Goal: Task Accomplishment & Management: Use online tool/utility

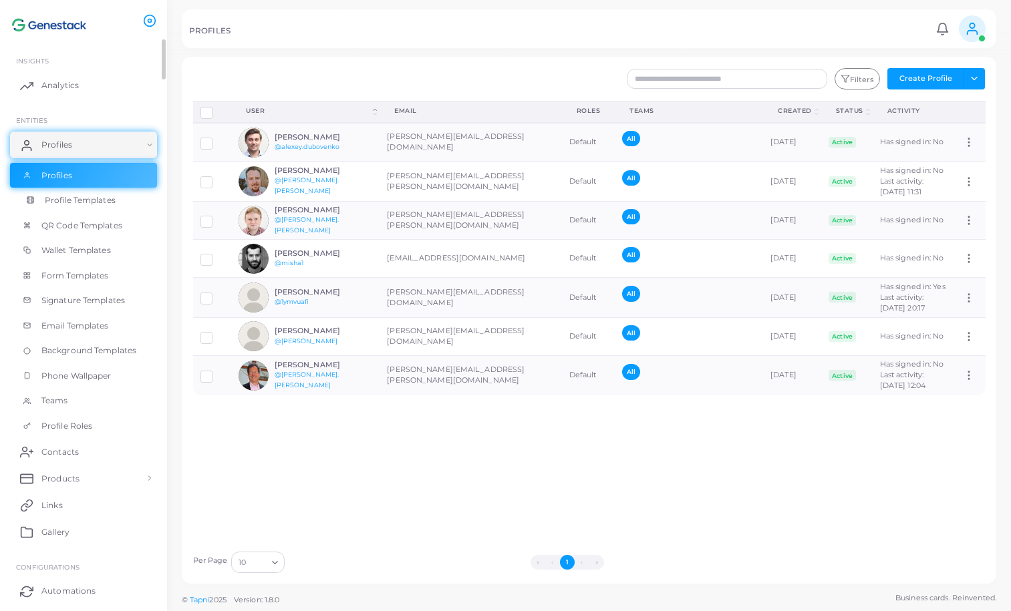
click at [121, 202] on link "Profile Templates" at bounding box center [83, 200] width 147 height 25
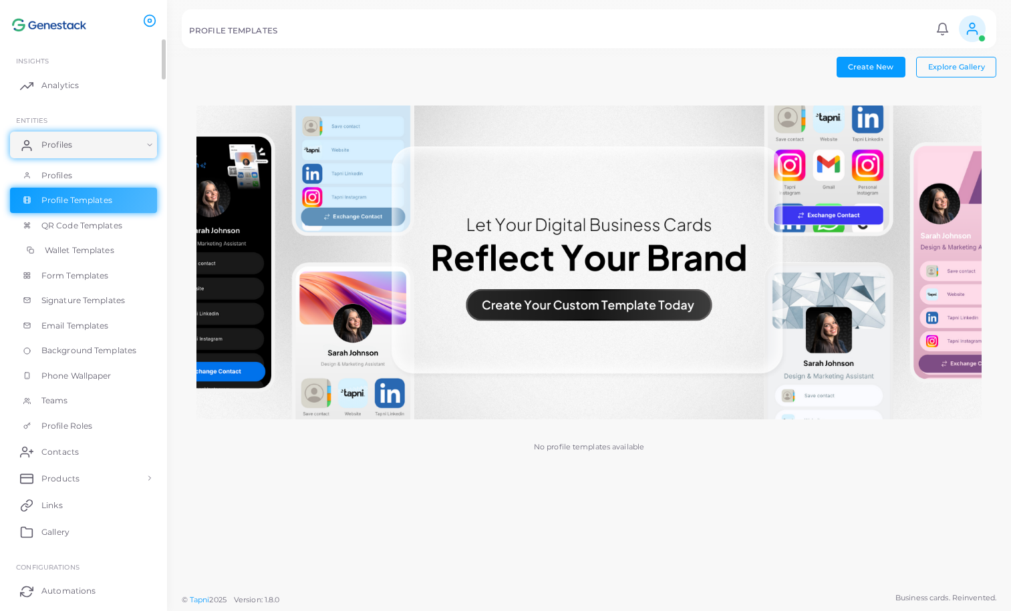
click at [117, 256] on link "Wallet Templates" at bounding box center [83, 250] width 147 height 25
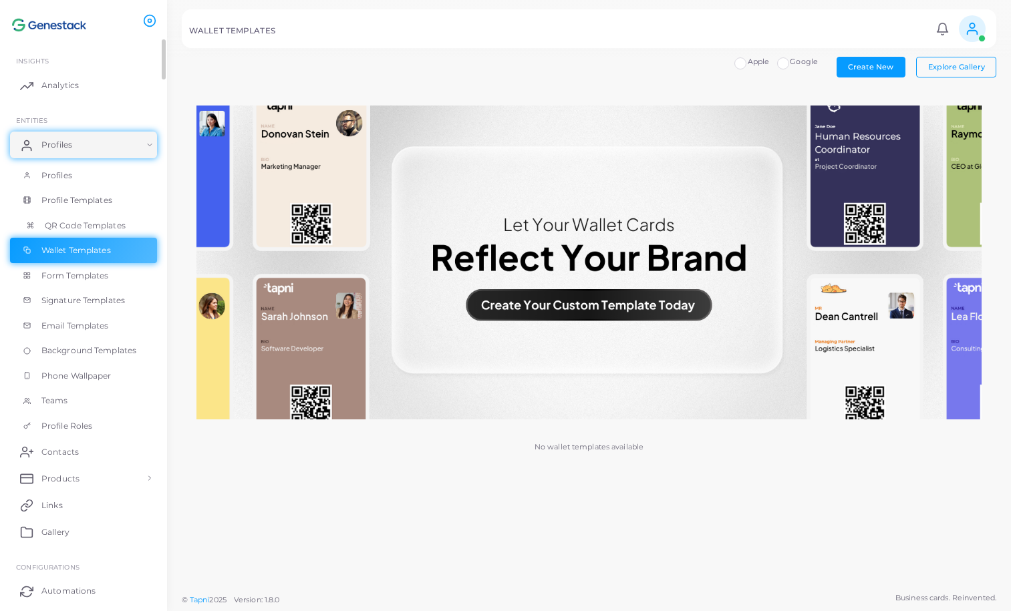
click at [116, 232] on link "QR Code Templates" at bounding box center [83, 225] width 147 height 25
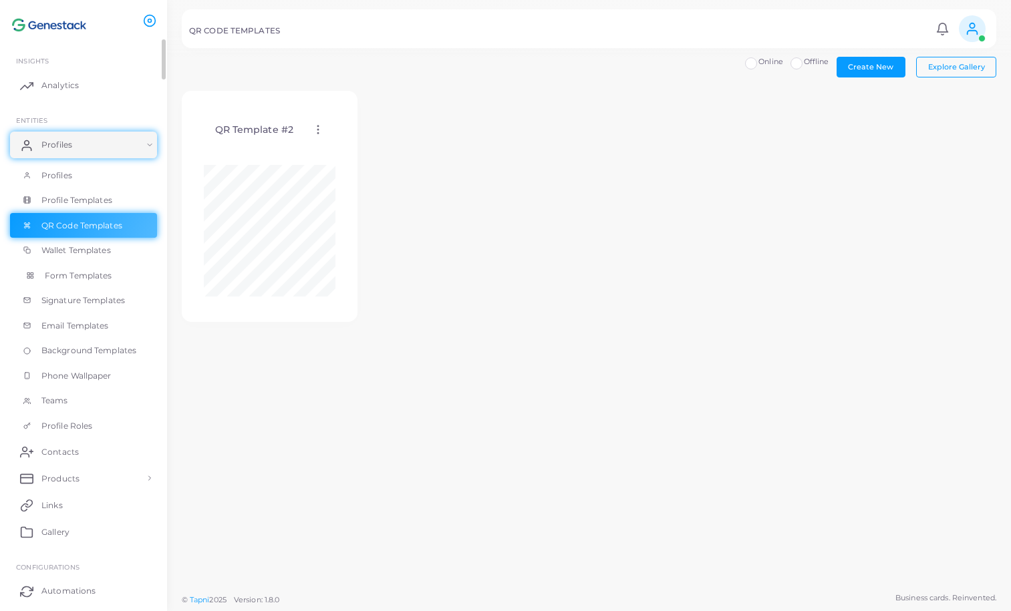
click at [110, 279] on span "Form Templates" at bounding box center [78, 276] width 67 height 12
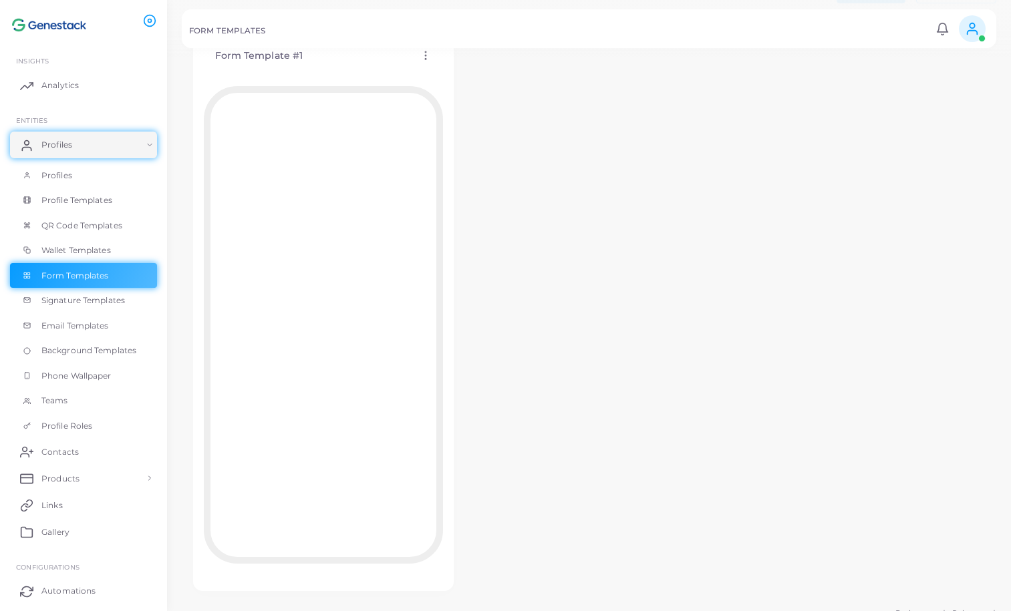
scroll to position [90, 0]
click at [92, 174] on link "Profiles" at bounding box center [83, 175] width 147 height 25
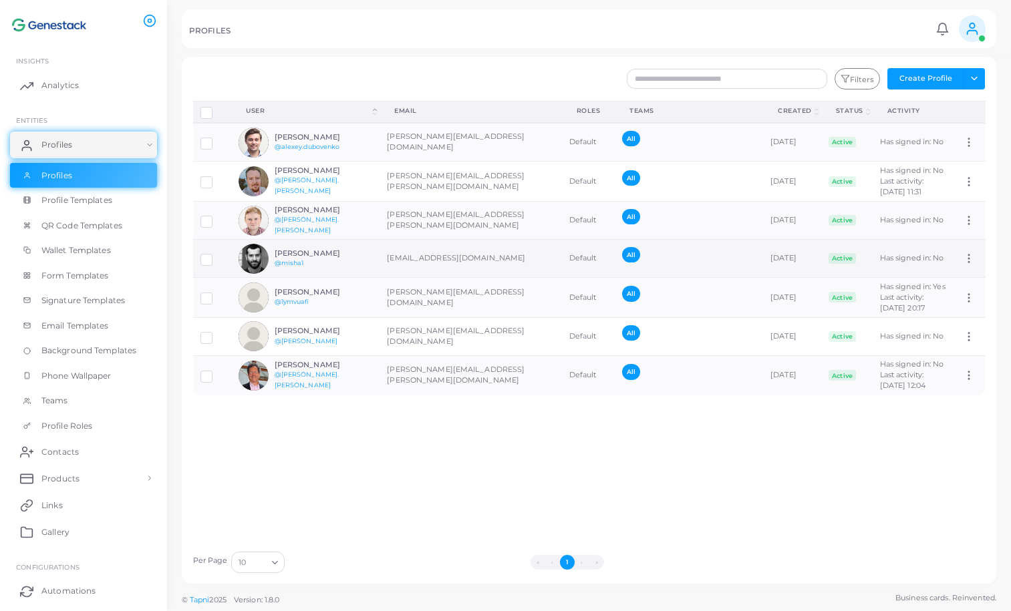
click at [387, 263] on td "[EMAIL_ADDRESS][DOMAIN_NAME]" at bounding box center [470, 259] width 182 height 38
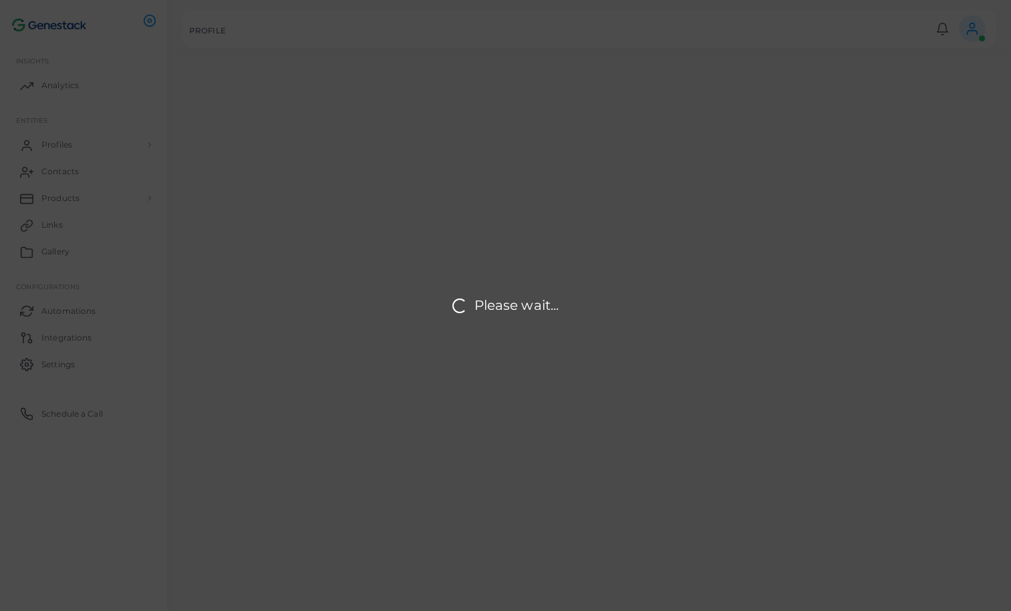
type input "**********"
type textarea "**********"
type input "**********"
type input "******"
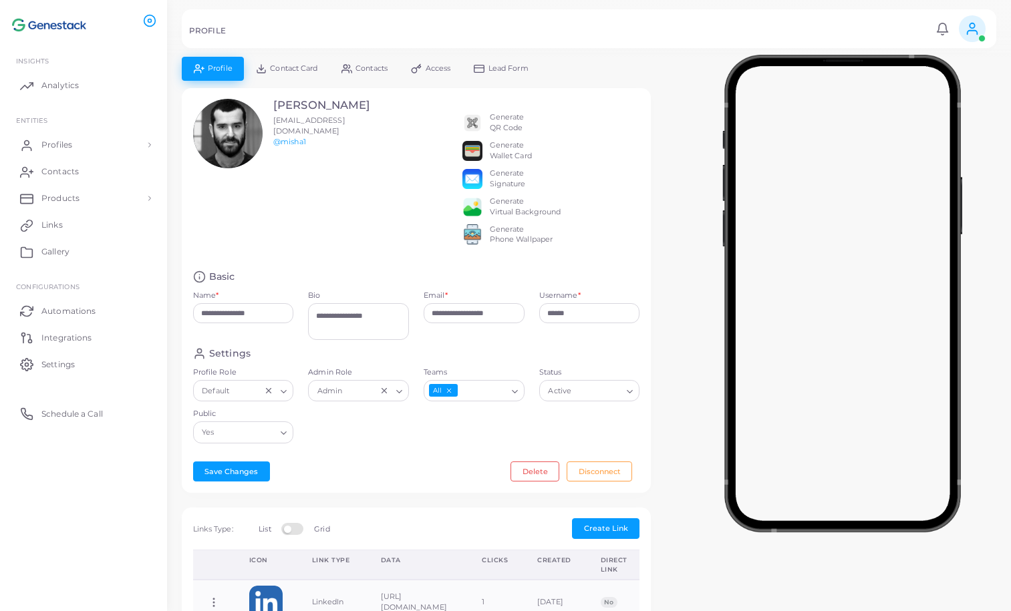
click at [308, 74] on link "Contact Card" at bounding box center [286, 68] width 85 height 23
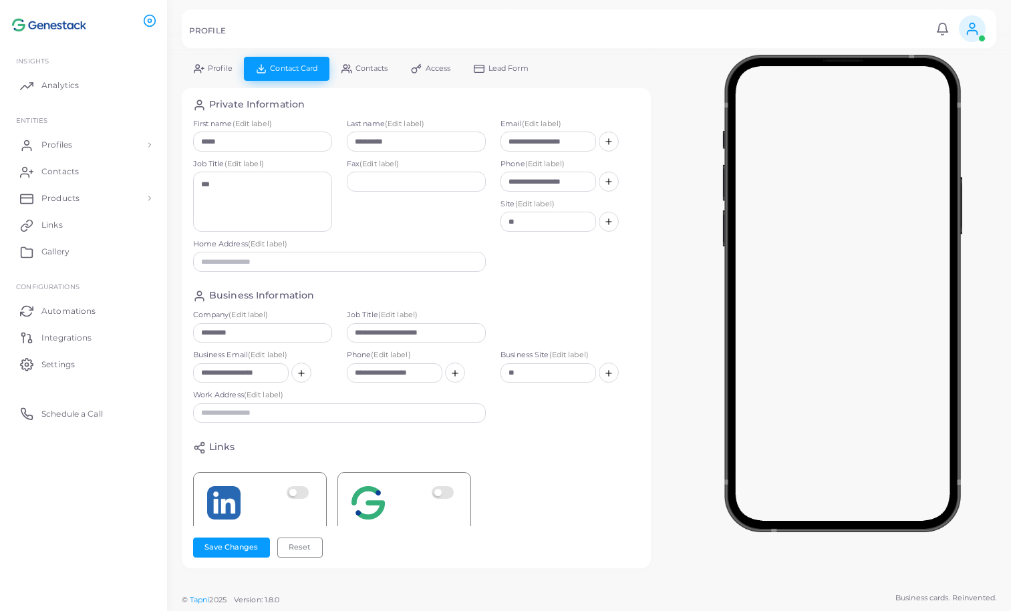
click at [499, 74] on link "Lead Form" at bounding box center [501, 68] width 78 height 23
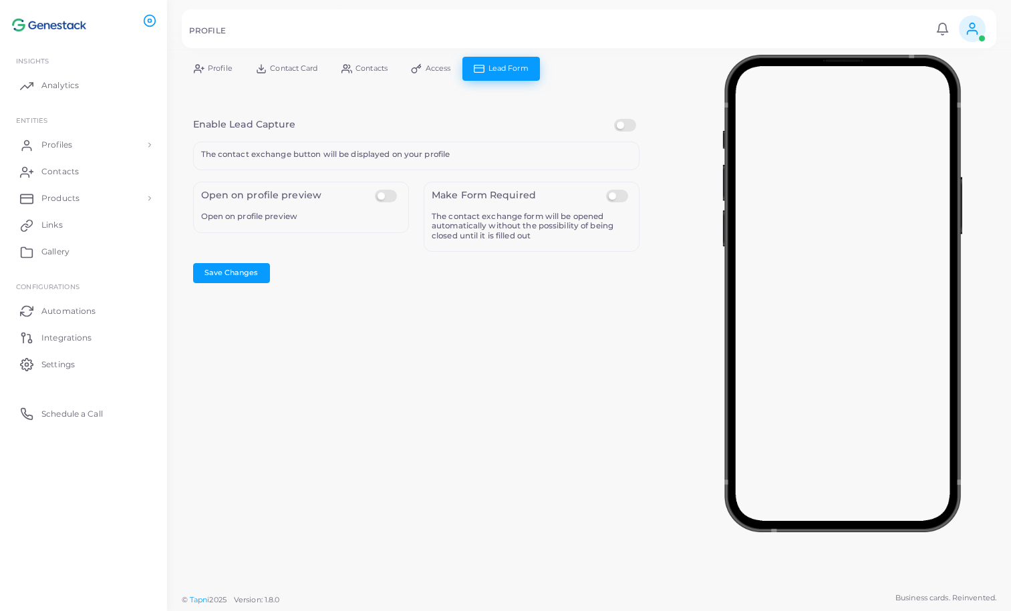
click at [301, 69] on span "Contact Card" at bounding box center [293, 68] width 47 height 7
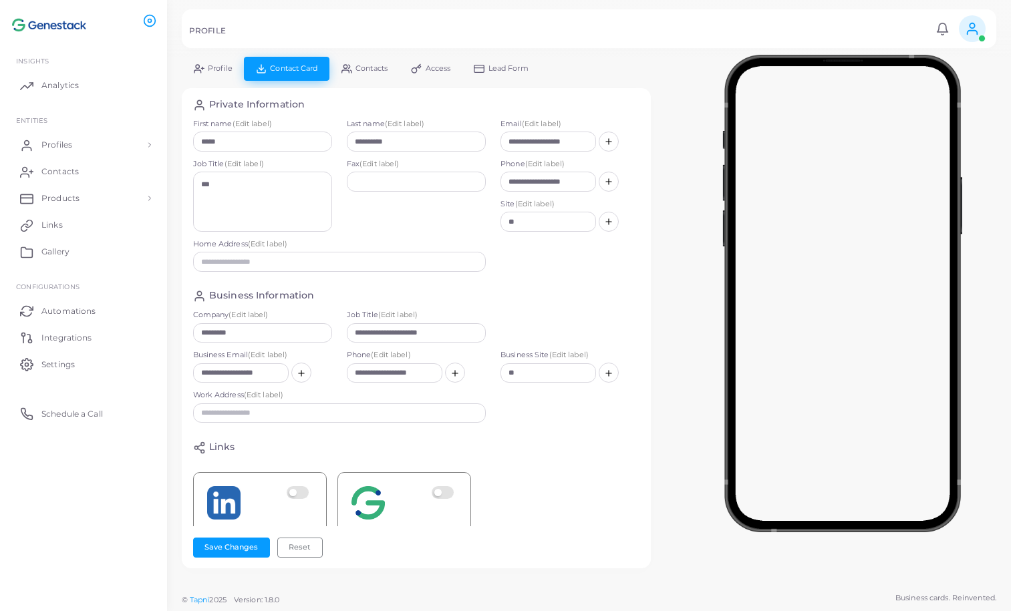
click at [305, 70] on span "Contact Card" at bounding box center [293, 68] width 47 height 7
click at [217, 71] on span "Profile" at bounding box center [220, 68] width 25 height 7
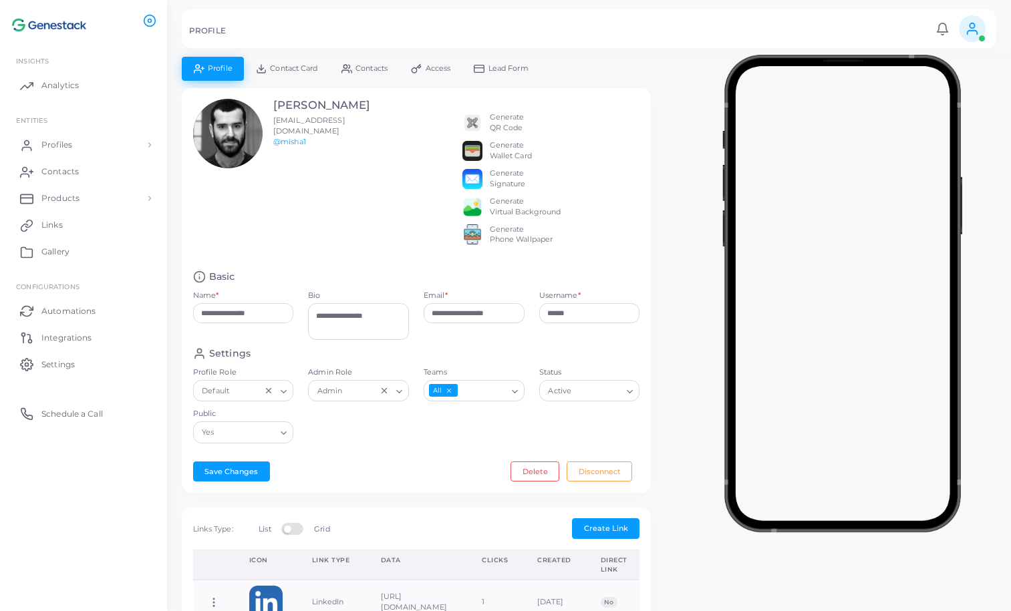
click at [516, 69] on span "Lead Form" at bounding box center [508, 68] width 40 height 7
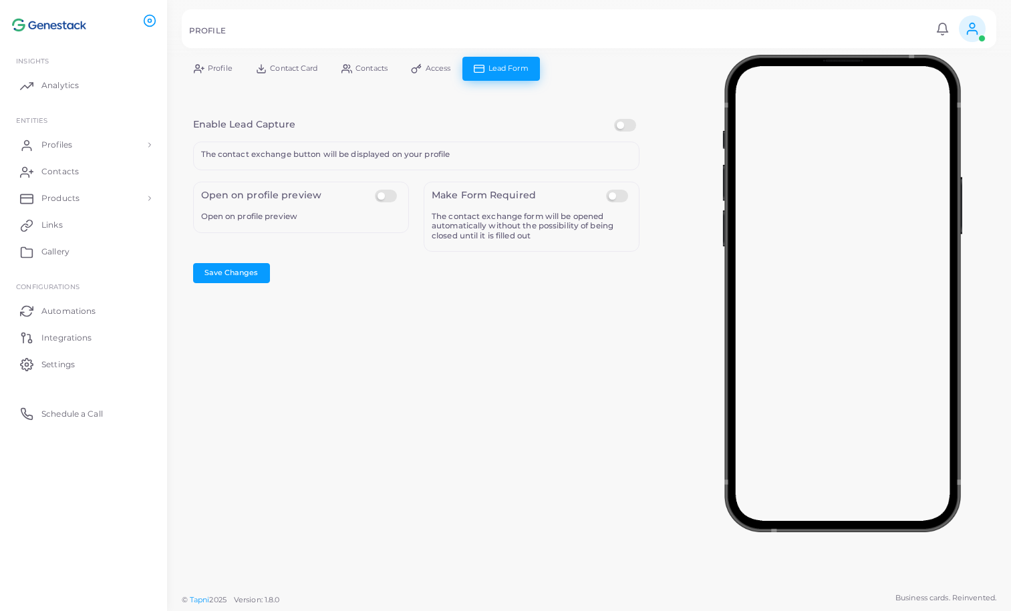
click at [388, 190] on label at bounding box center [388, 190] width 26 height 0
click at [384, 190] on label at bounding box center [388, 190] width 26 height 0
click at [389, 190] on label at bounding box center [388, 190] width 26 height 0
click at [220, 73] on link "Profile" at bounding box center [213, 68] width 62 height 23
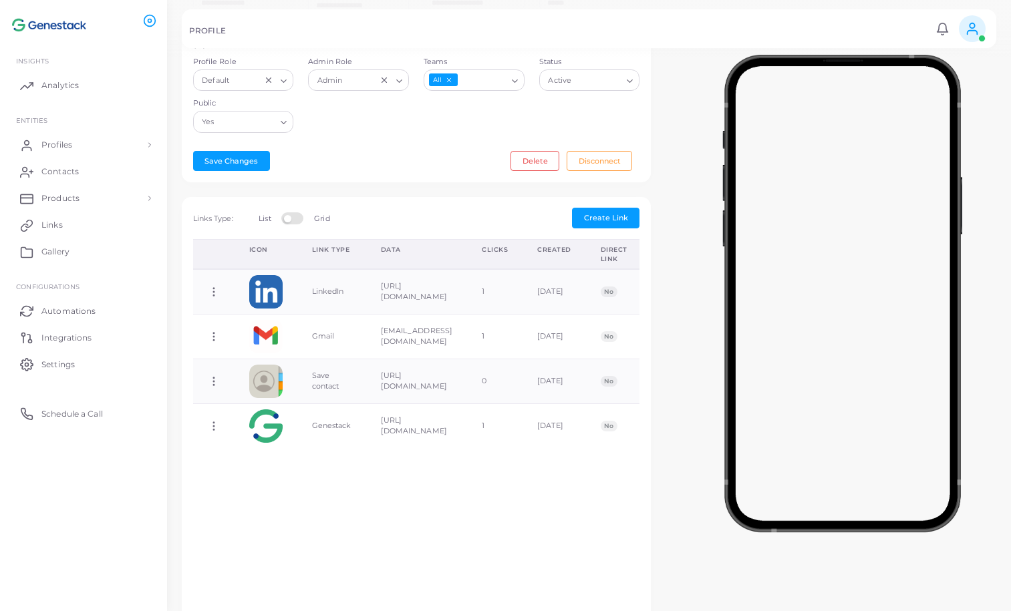
scroll to position [318, 0]
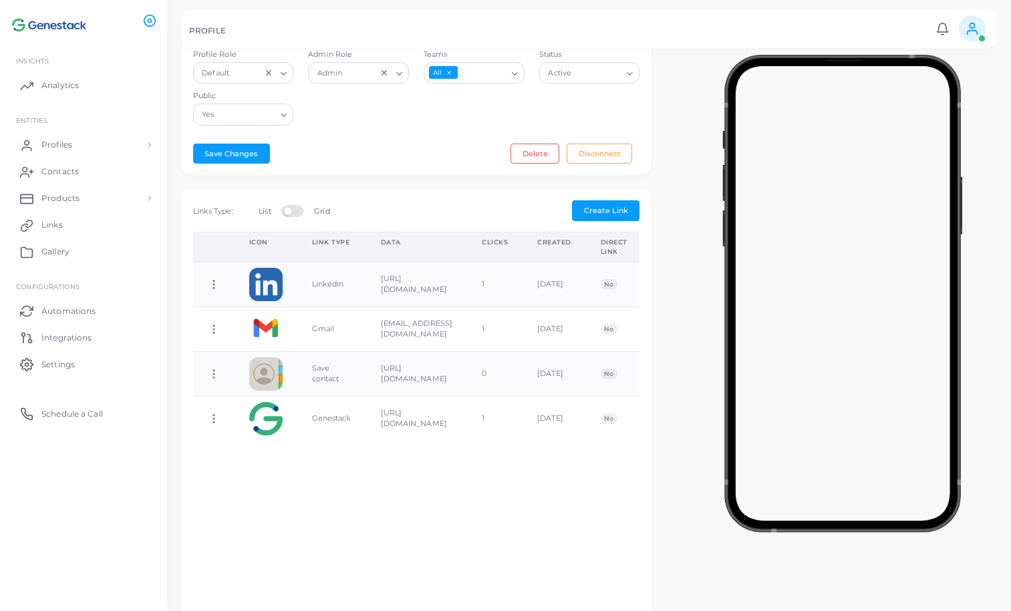
click at [292, 216] on label at bounding box center [294, 210] width 26 height 11
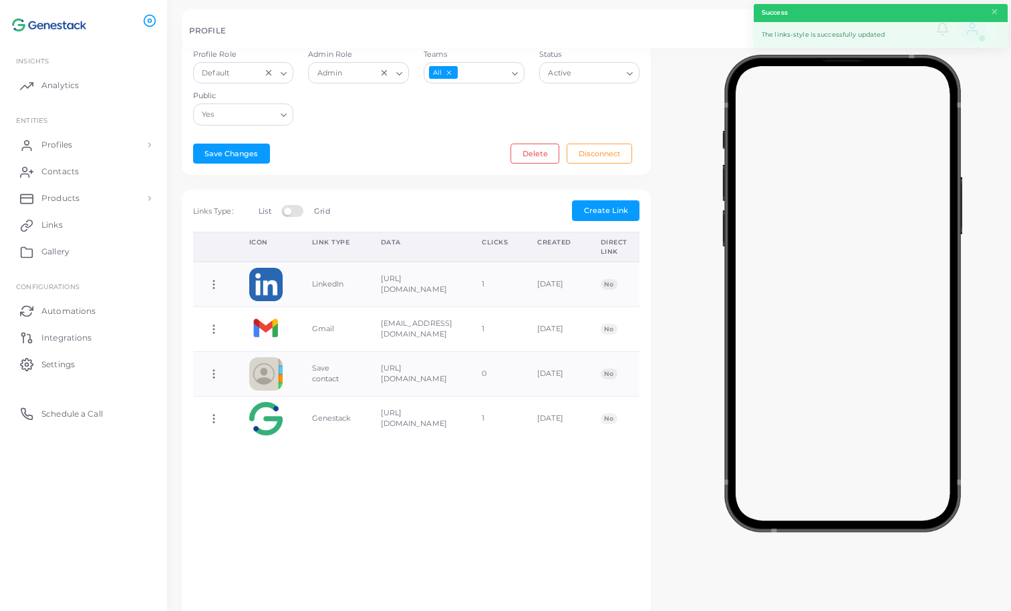
click at [300, 216] on label at bounding box center [294, 210] width 26 height 11
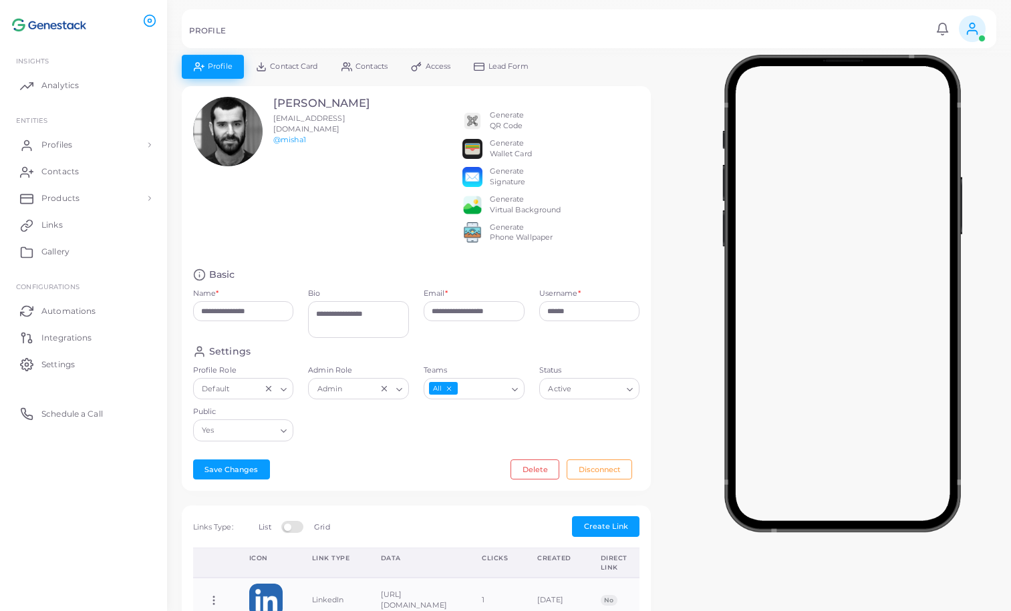
scroll to position [1, 0]
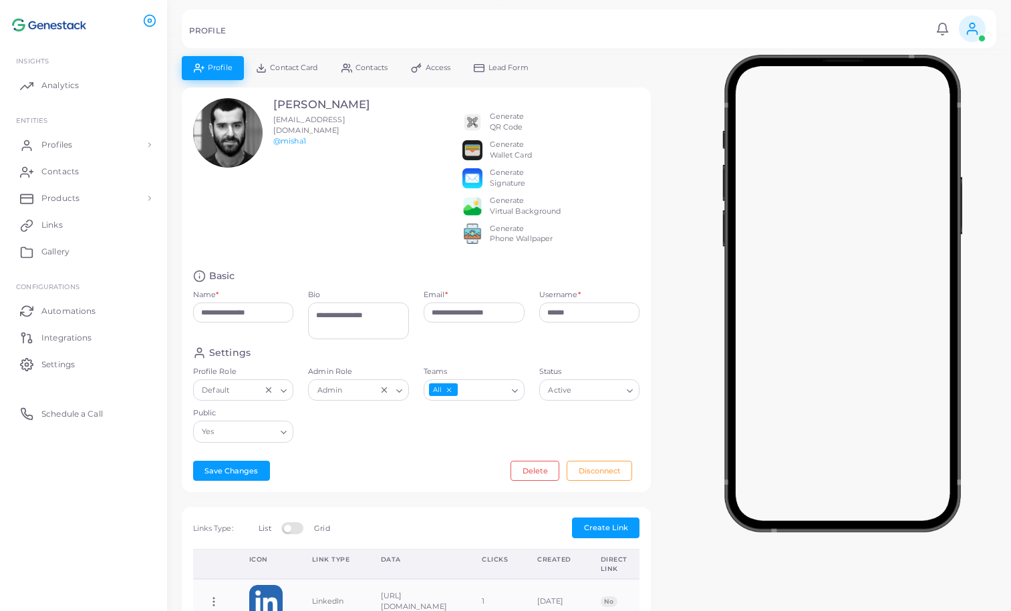
click at [573, 395] on div "Active" at bounding box center [583, 388] width 79 height 17
click at [573, 359] on div "Settings" at bounding box center [416, 353] width 447 height 13
click at [507, 218] on div "Generate Virtual Background" at bounding box center [525, 206] width 71 height 21
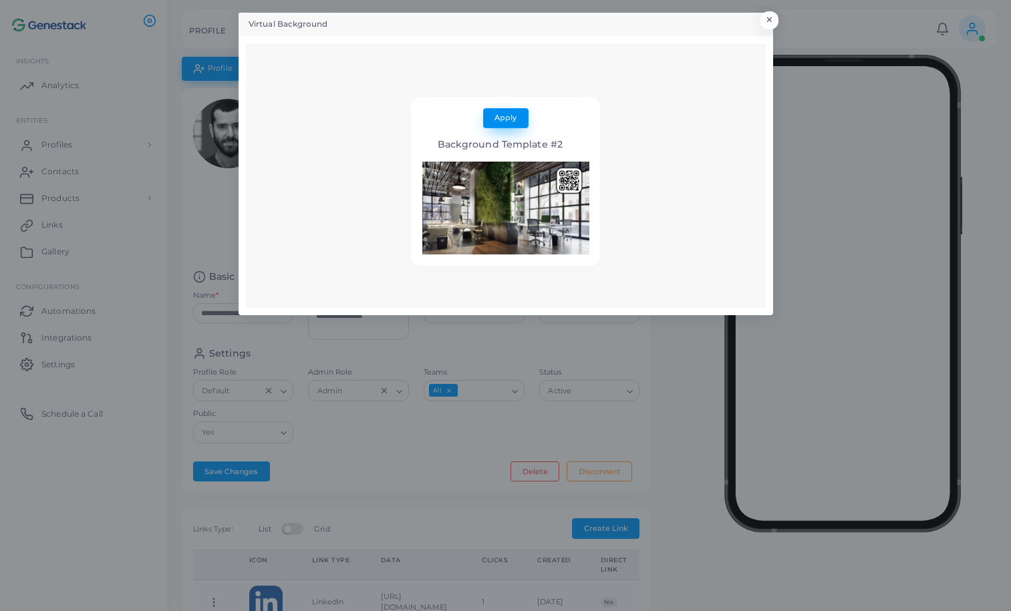
click at [518, 123] on button "Apply" at bounding box center [505, 118] width 45 height 20
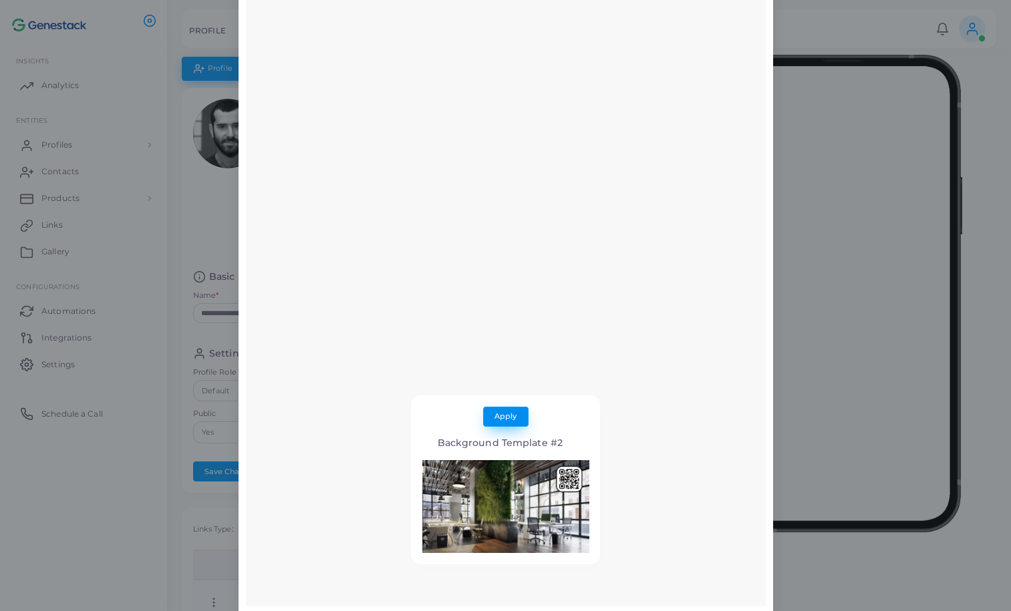
scroll to position [110, 0]
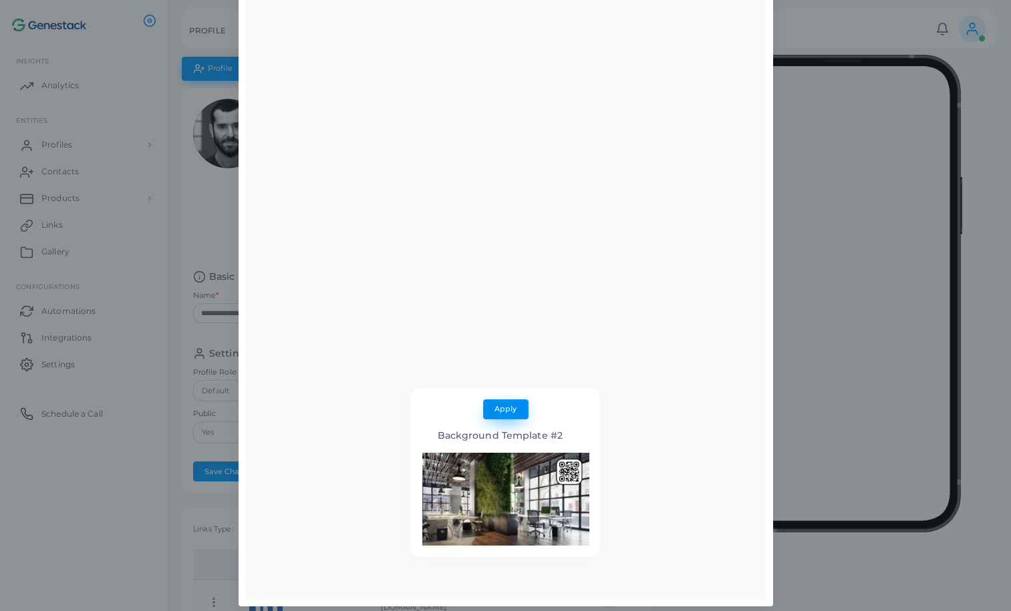
click at [515, 411] on span "Apply" at bounding box center [505, 408] width 22 height 9
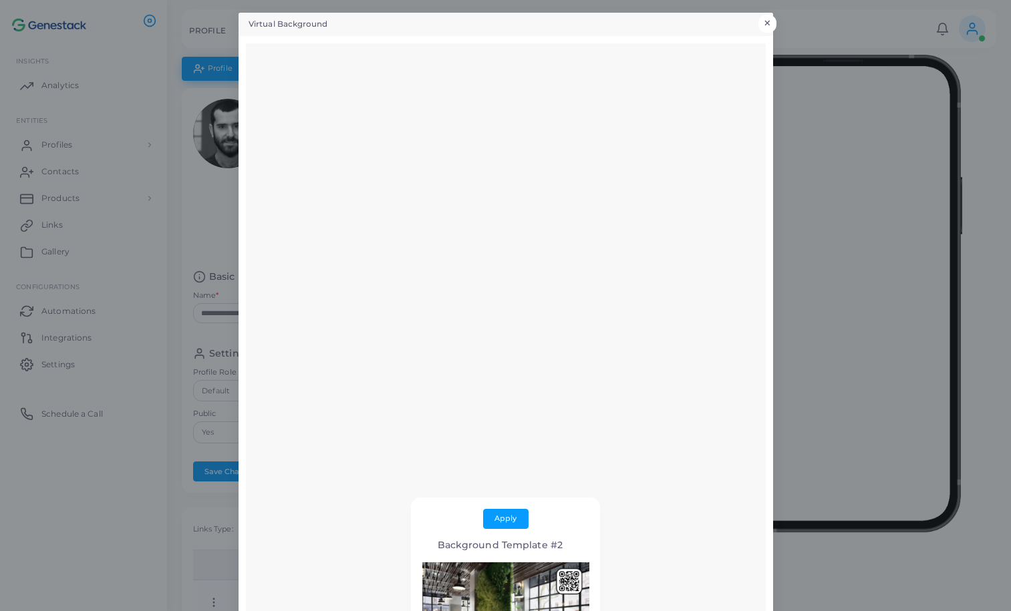
click at [769, 21] on button "×" at bounding box center [767, 23] width 18 height 17
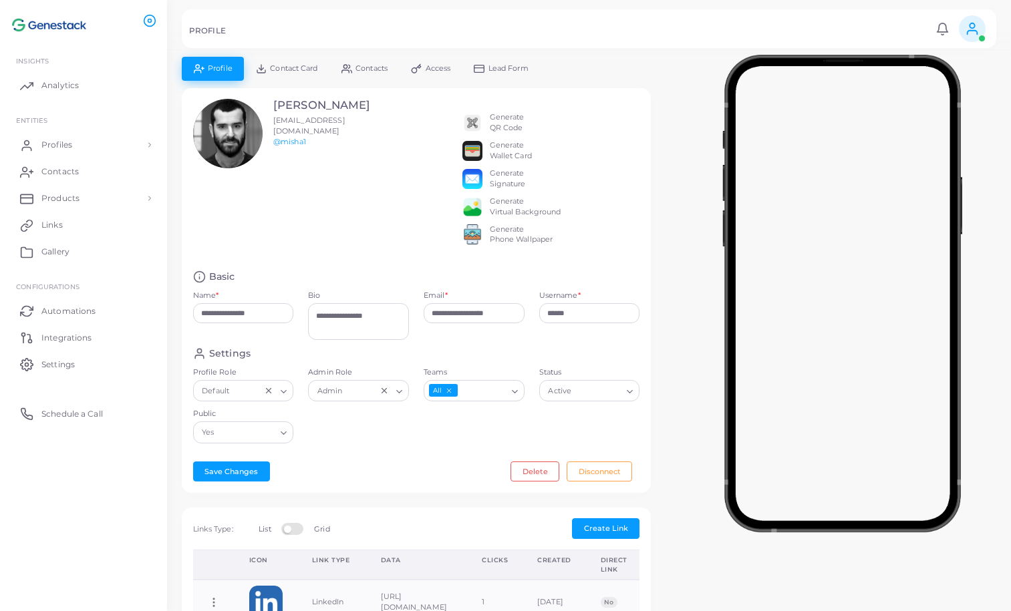
click at [518, 246] on div "Generate Phone Wallpaper" at bounding box center [521, 234] width 63 height 21
click at [474, 246] on body "**********" at bounding box center [505, 305] width 1011 height 611
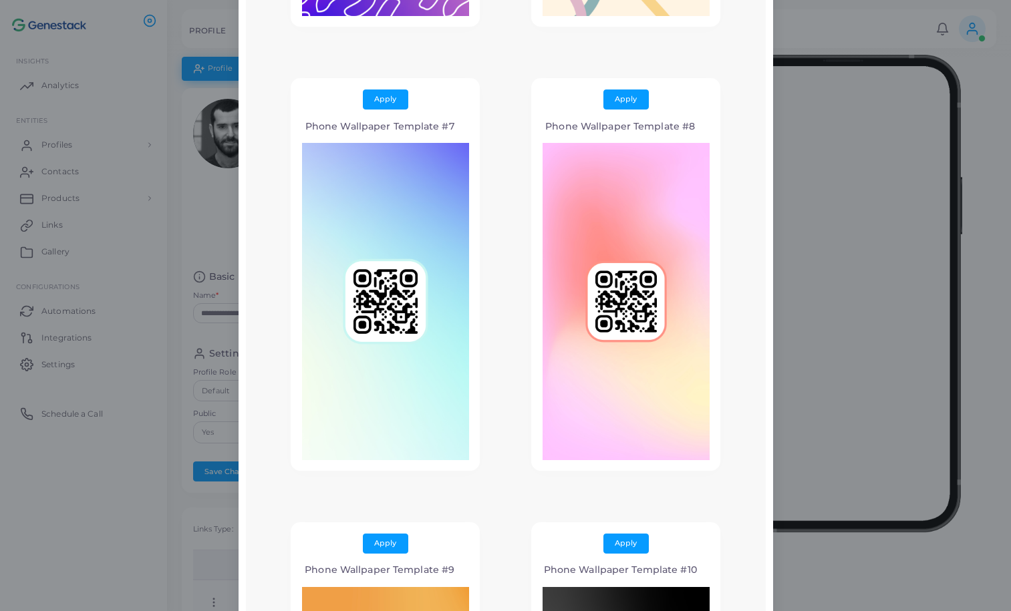
scroll to position [1468, 0]
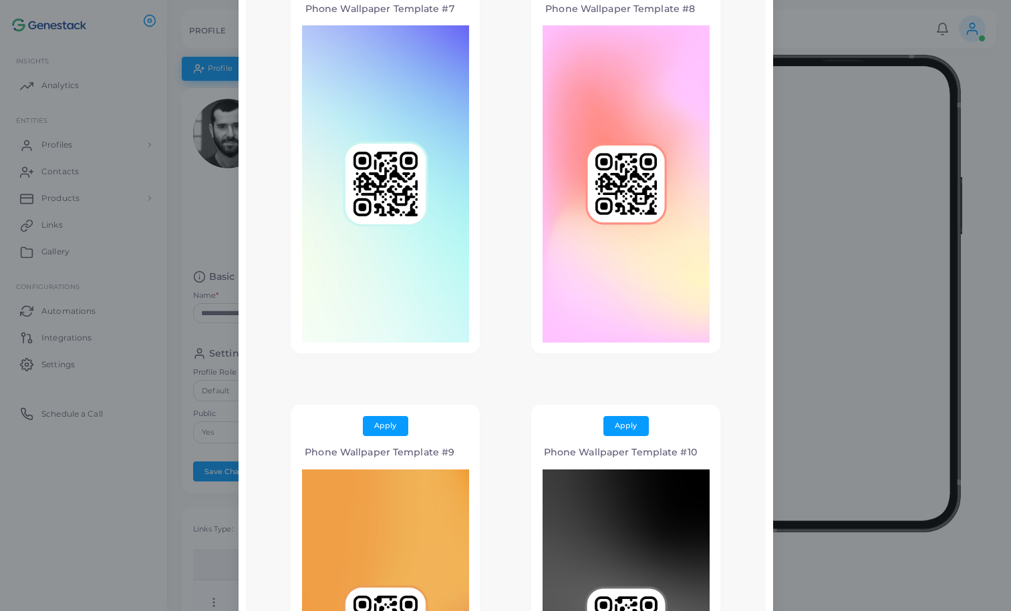
click at [460, 277] on img at bounding box center [385, 183] width 167 height 317
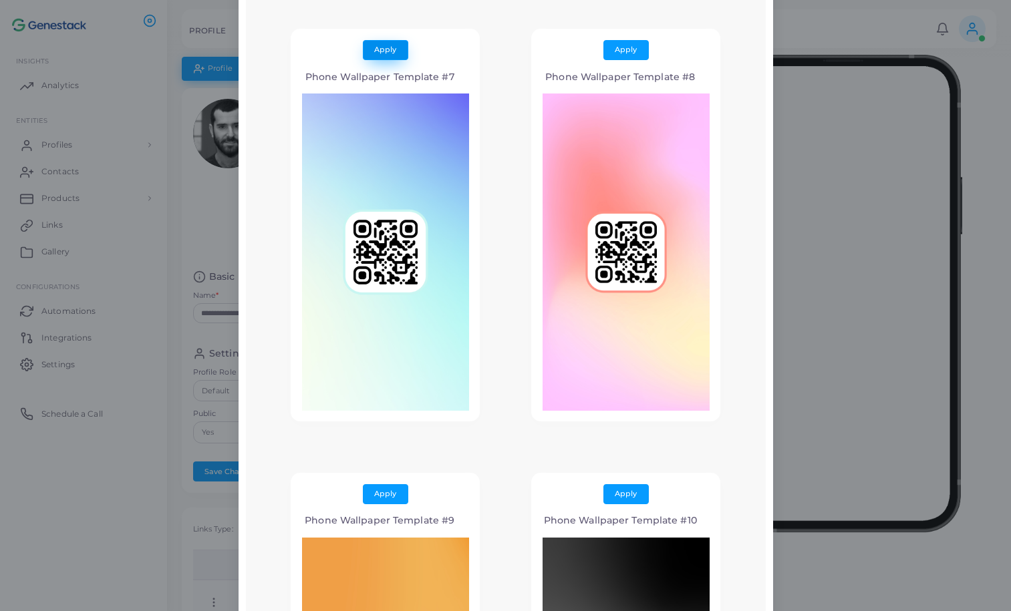
click at [400, 46] on button "Apply" at bounding box center [385, 50] width 45 height 20
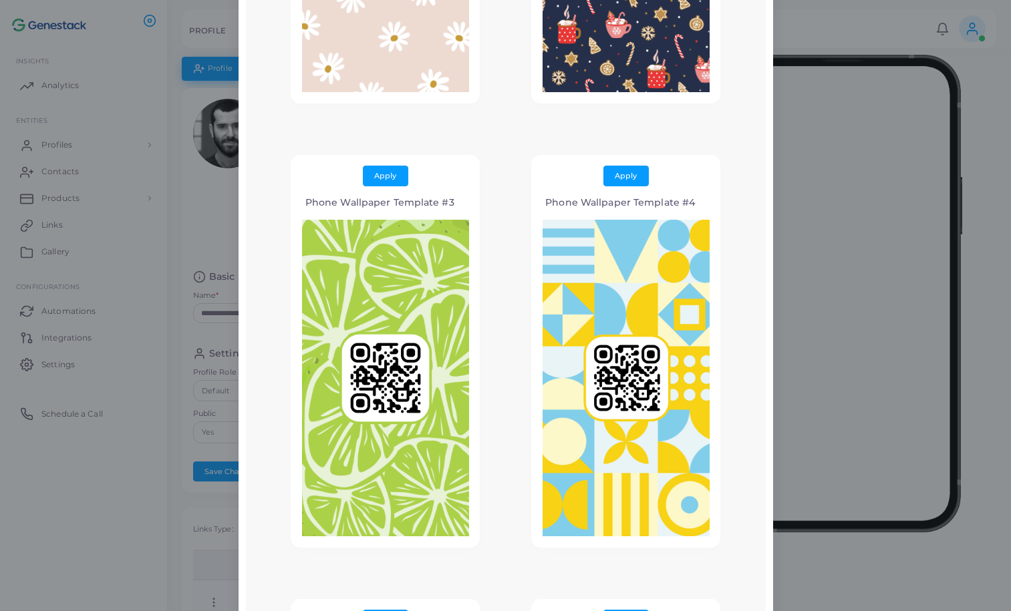
scroll to position [0, 0]
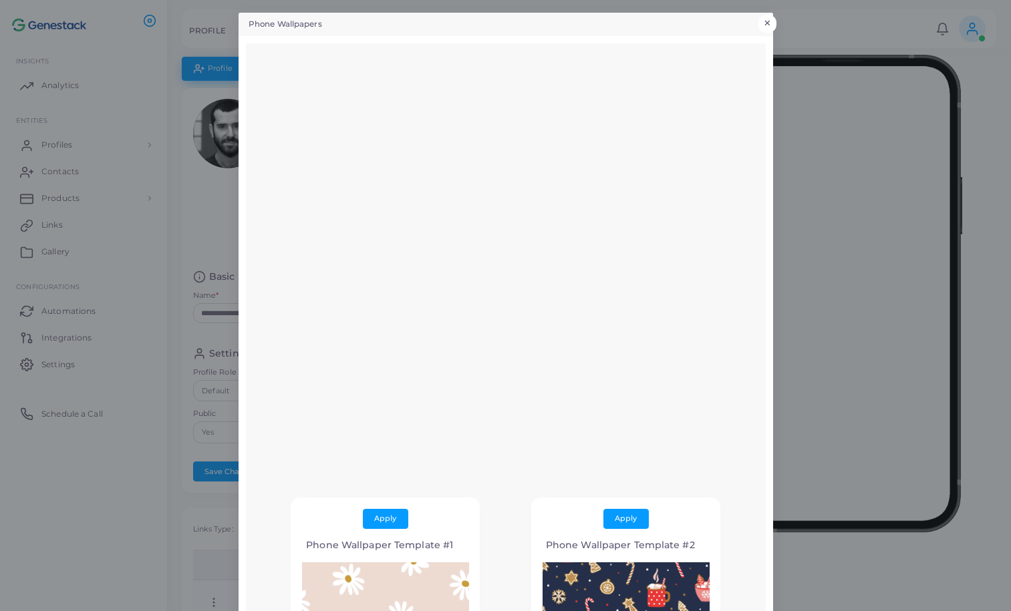
click at [767, 23] on button "×" at bounding box center [767, 23] width 18 height 17
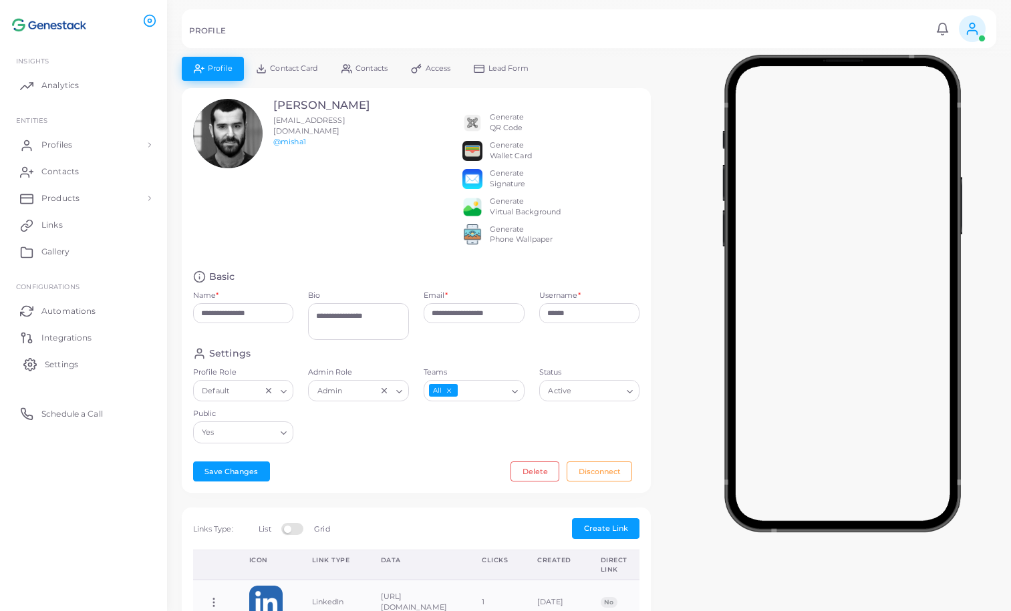
click at [113, 358] on link "Settings" at bounding box center [83, 364] width 147 height 27
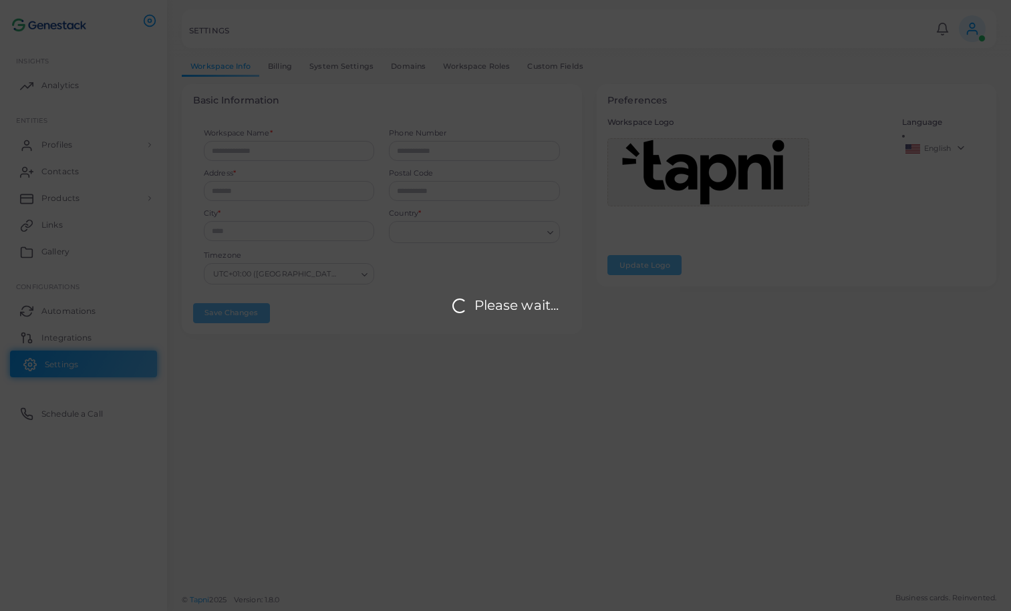
type input "*********"
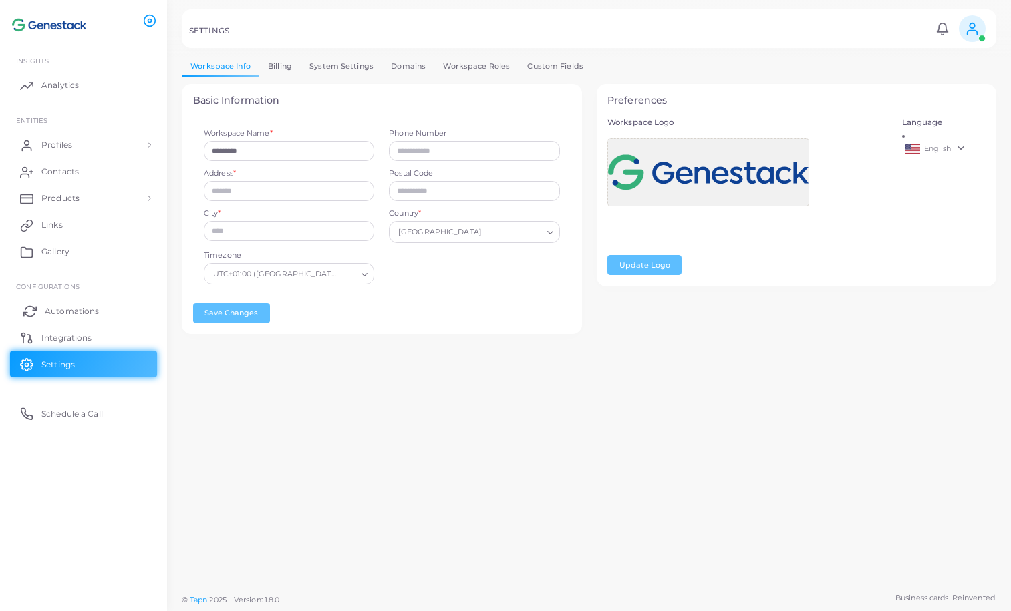
click at [106, 305] on link "Automations" at bounding box center [83, 310] width 147 height 27
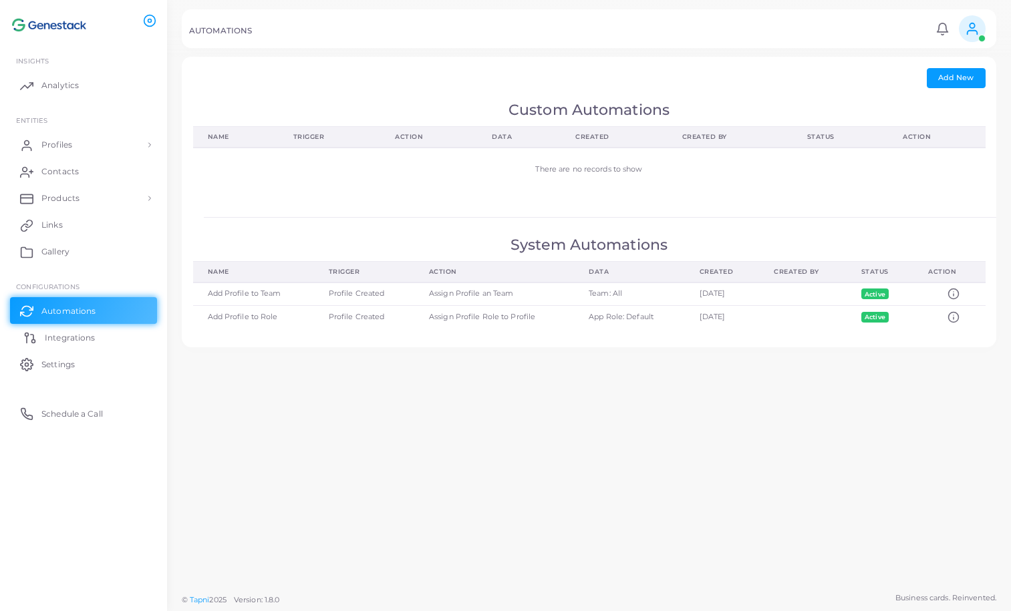
click at [102, 341] on link "Integrations" at bounding box center [83, 337] width 147 height 27
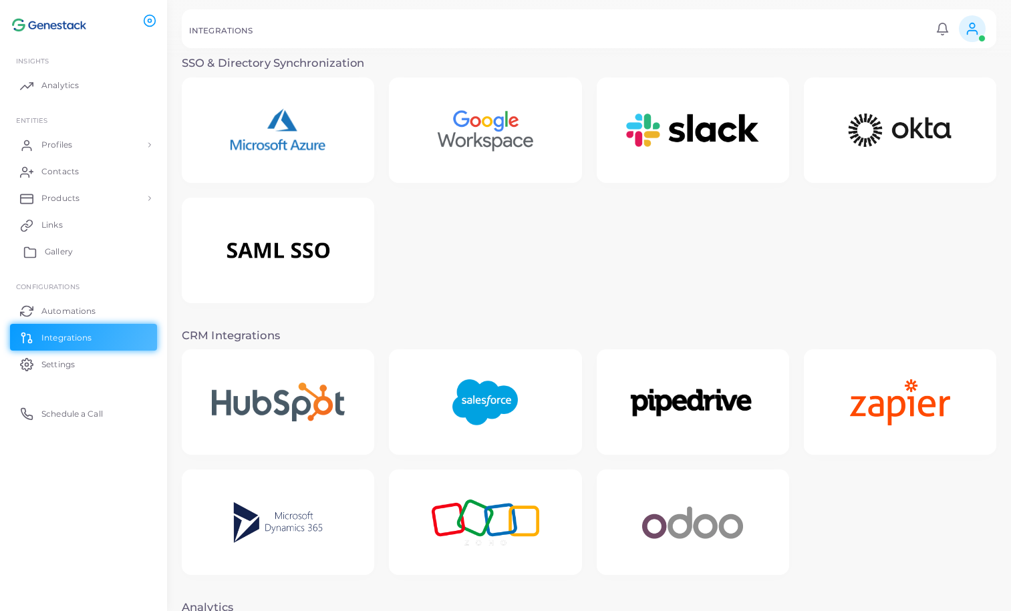
click at [86, 253] on link "Gallery" at bounding box center [83, 251] width 147 height 27
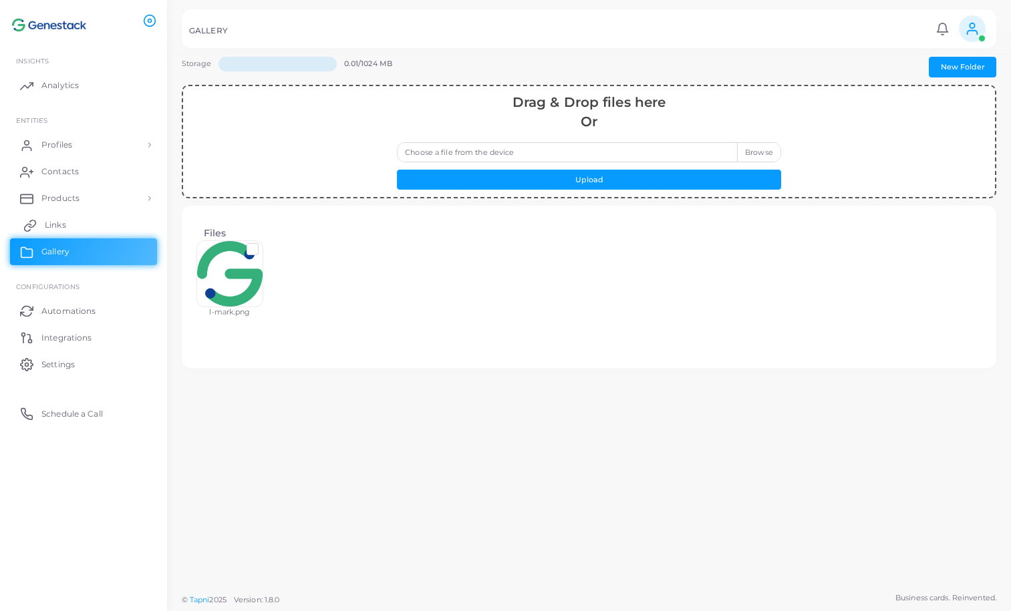
click at [96, 224] on link "Links" at bounding box center [83, 225] width 147 height 27
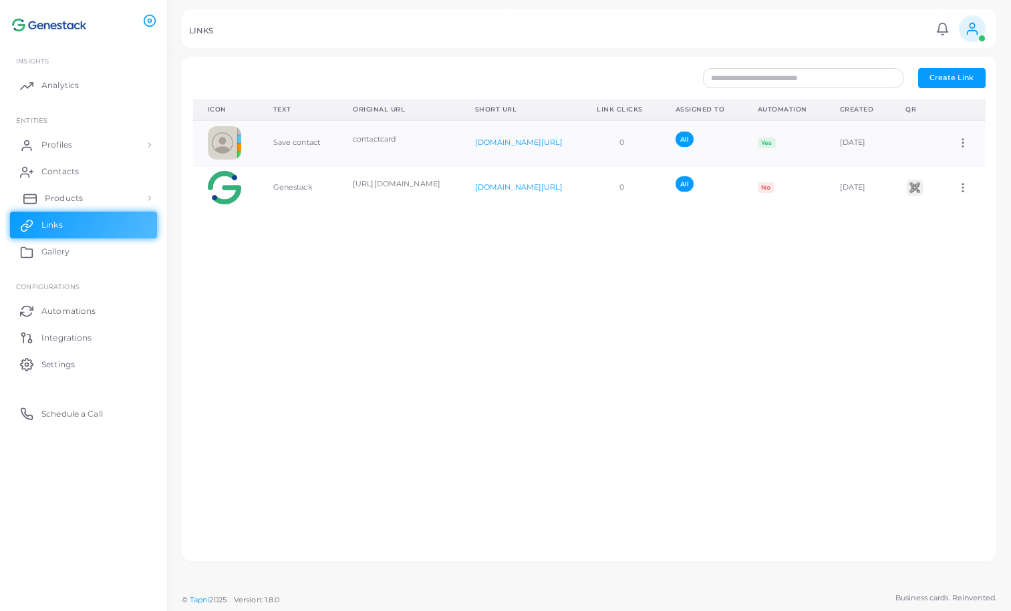
click at [99, 200] on link "Products" at bounding box center [83, 198] width 147 height 27
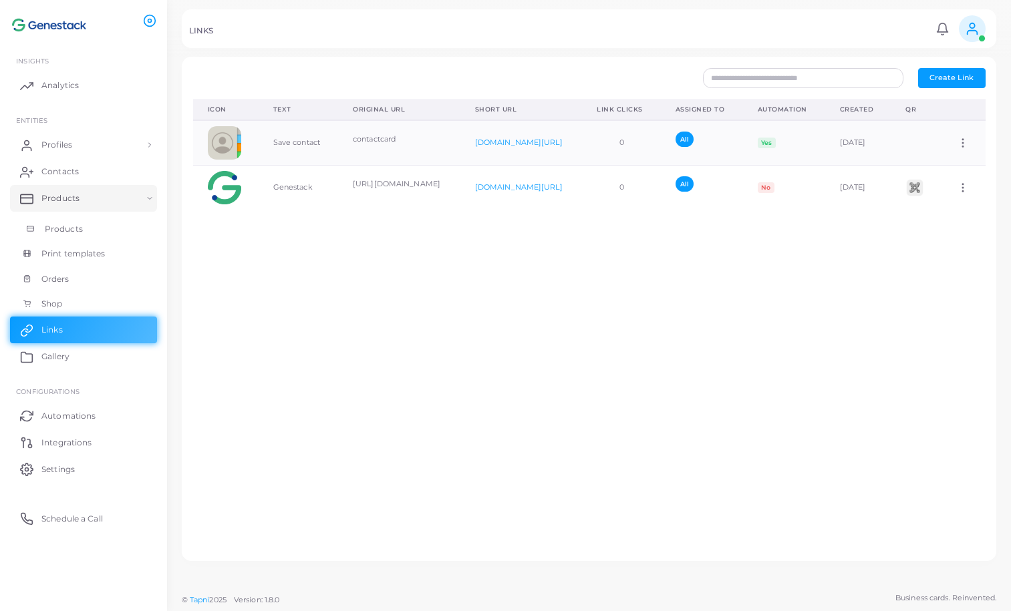
click at [101, 227] on link "Products" at bounding box center [83, 228] width 147 height 25
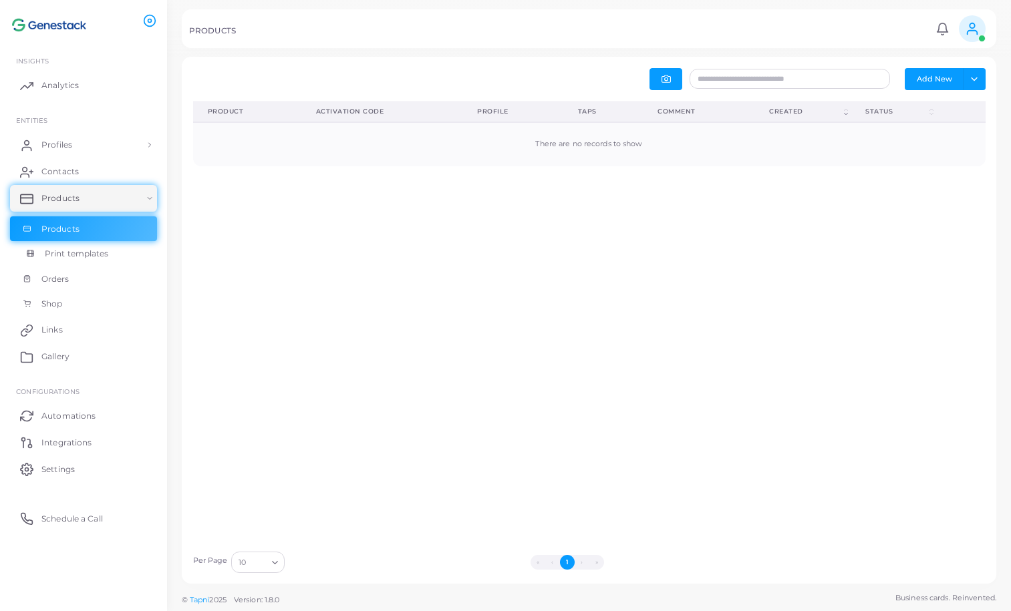
click at [106, 248] on span "Print templates" at bounding box center [77, 254] width 64 height 12
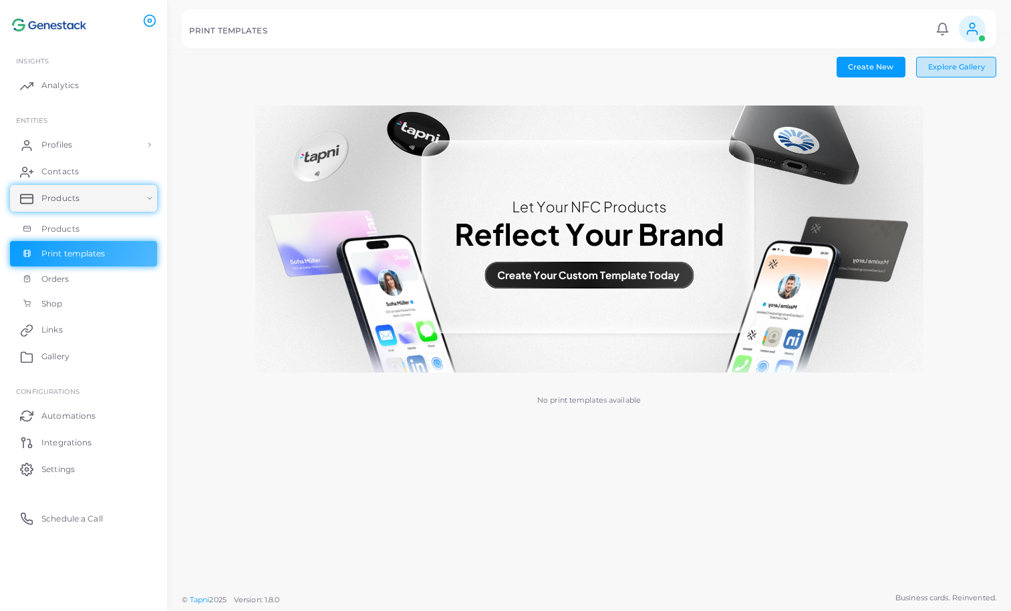
click at [958, 72] on button "Explore Gallery" at bounding box center [956, 67] width 80 height 20
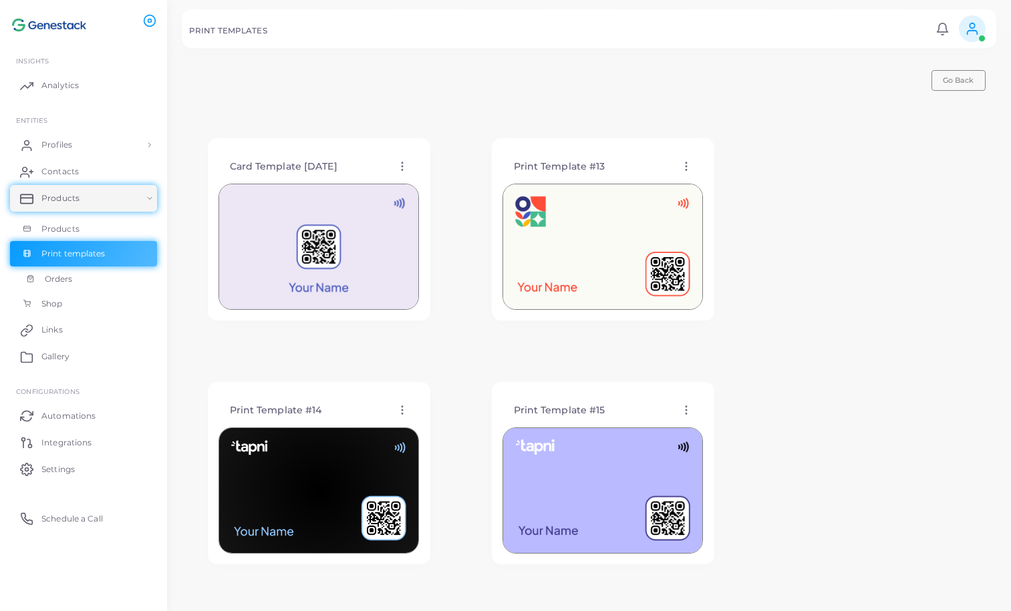
click at [118, 279] on link "Orders" at bounding box center [83, 279] width 147 height 25
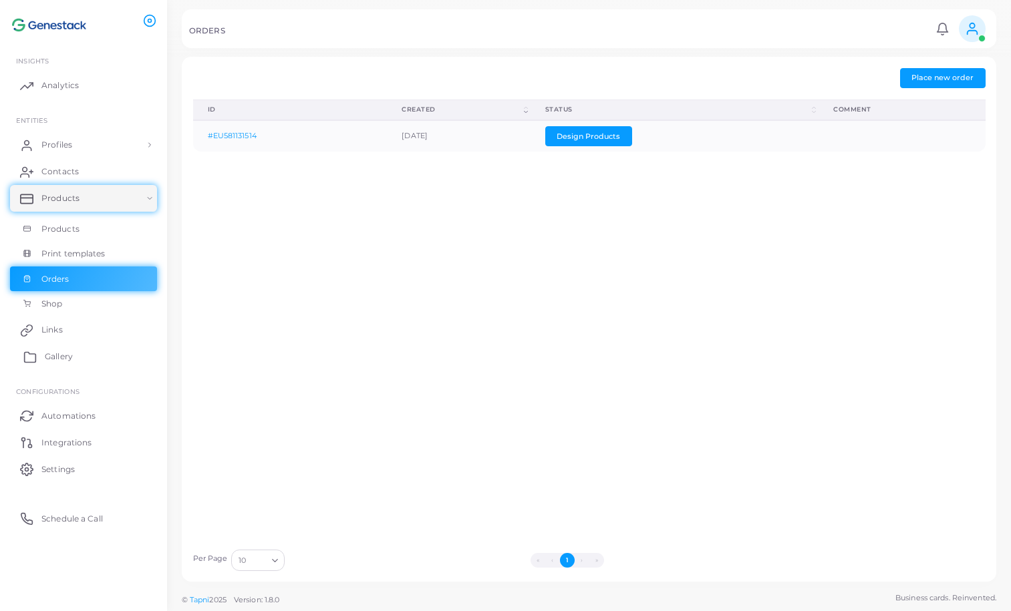
click at [126, 360] on link "Gallery" at bounding box center [83, 356] width 147 height 27
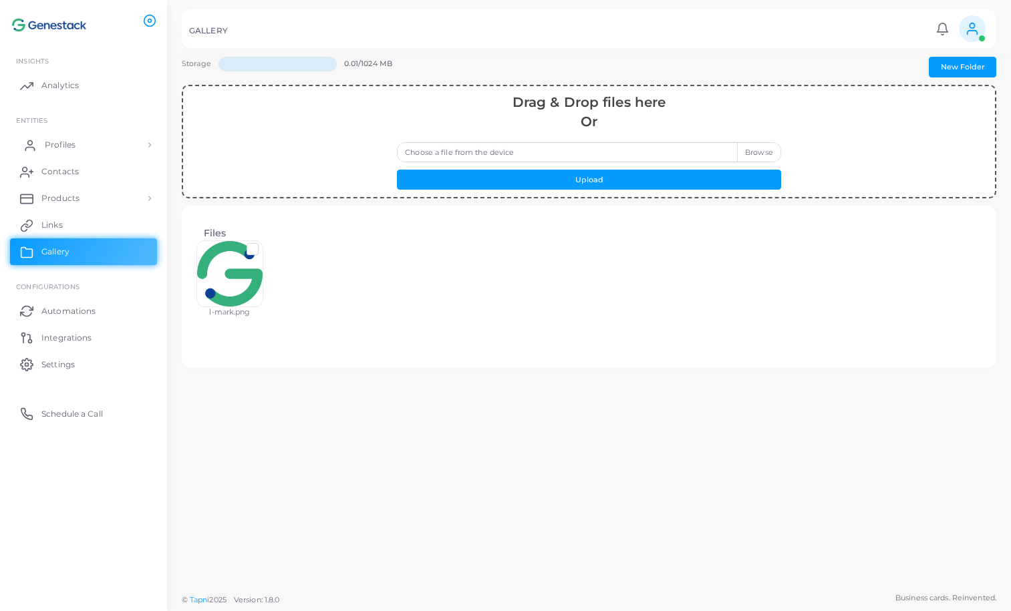
click at [91, 142] on link "Profiles" at bounding box center [83, 145] width 147 height 27
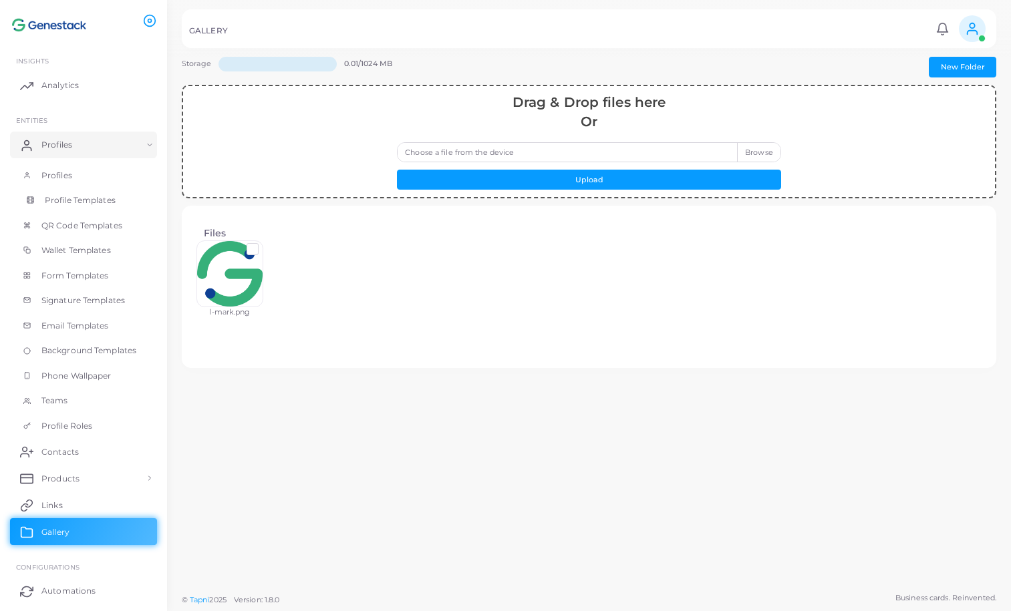
click at [106, 200] on span "Profile Templates" at bounding box center [80, 200] width 71 height 12
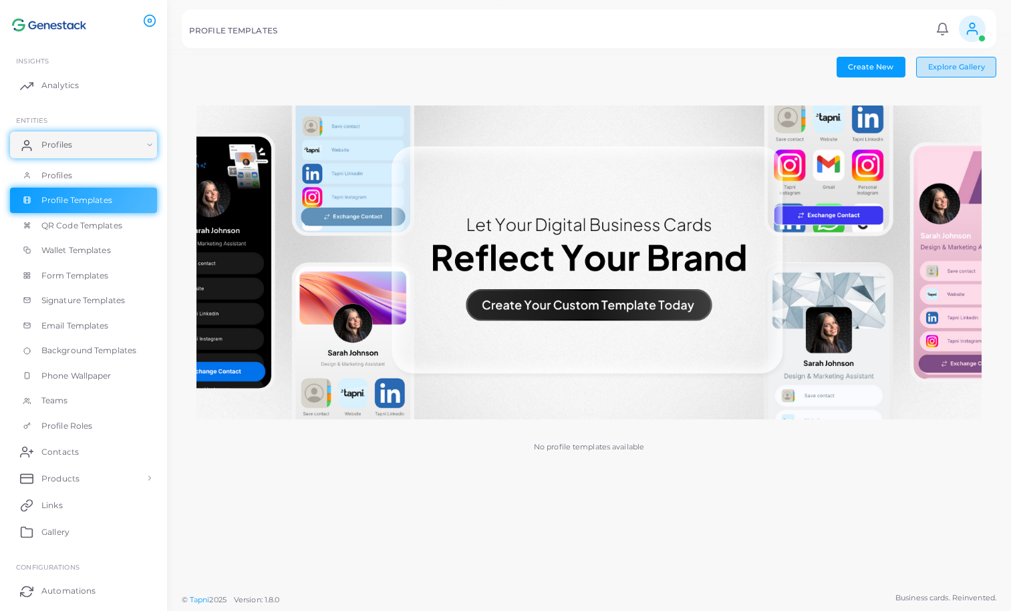
click at [984, 61] on button "Explore Gallery" at bounding box center [956, 67] width 80 height 20
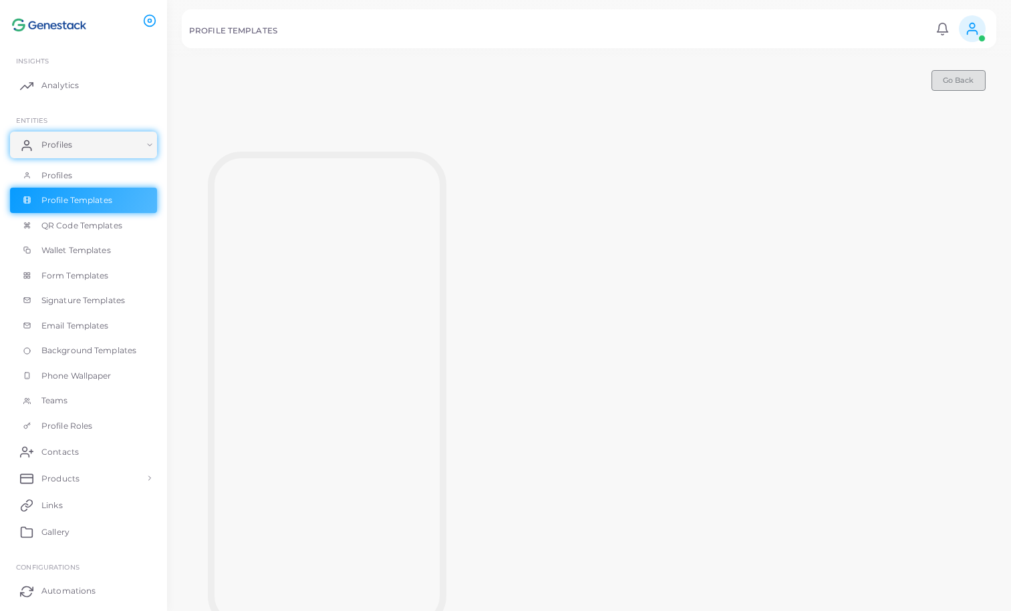
click at [960, 79] on span "Go Back" at bounding box center [957, 79] width 31 height 9
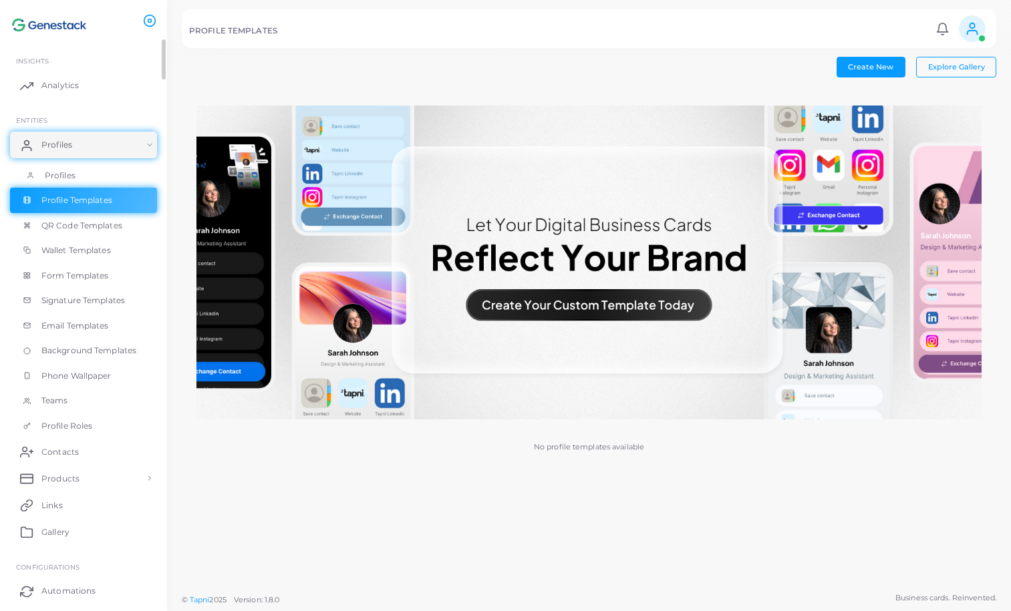
click at [98, 174] on link "Profiles" at bounding box center [83, 175] width 147 height 25
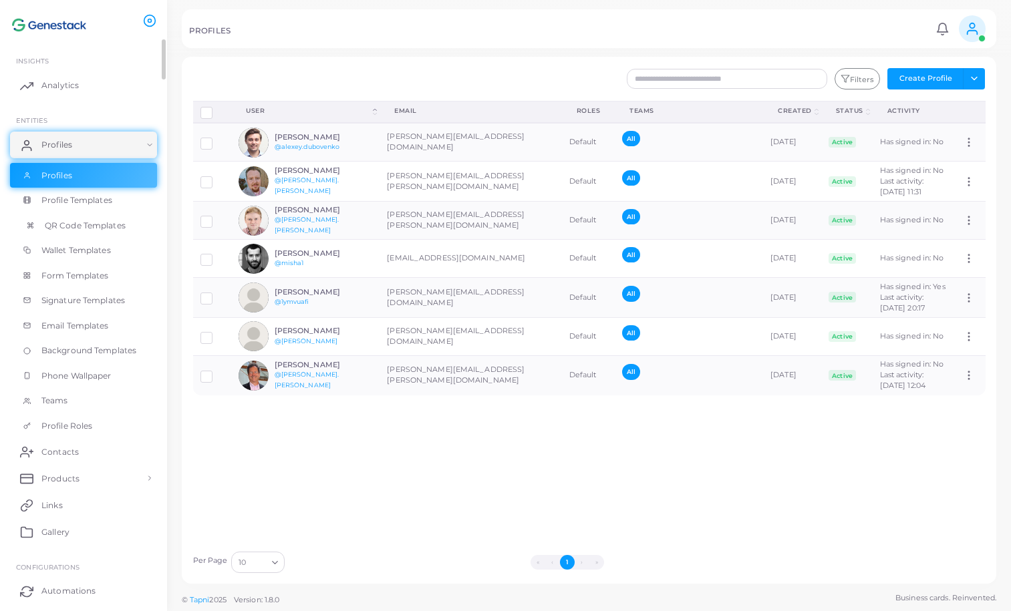
click at [119, 226] on span "QR Code Templates" at bounding box center [85, 226] width 81 height 12
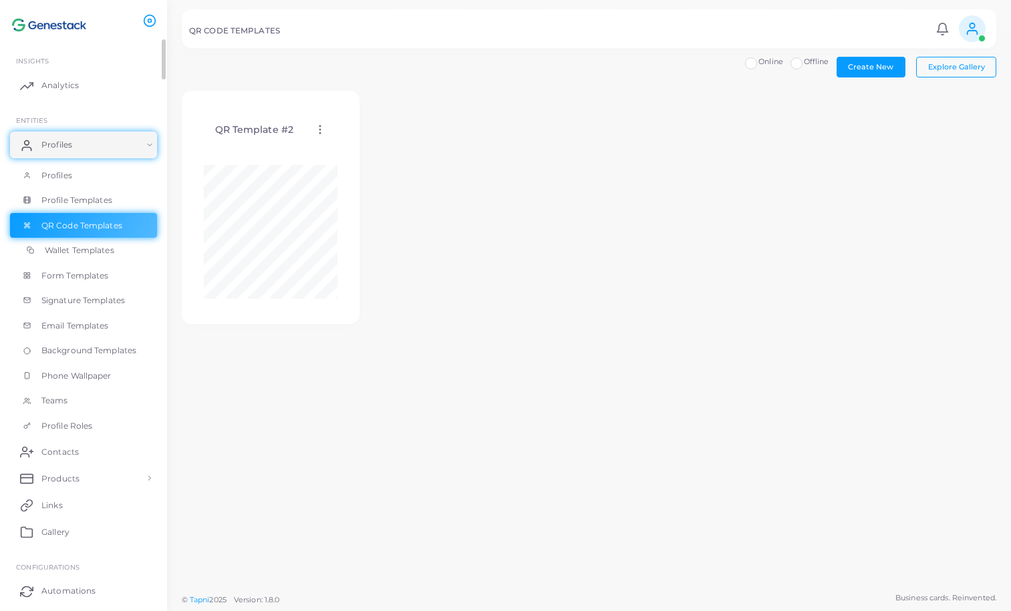
click at [133, 252] on link "Wallet Templates" at bounding box center [83, 250] width 147 height 25
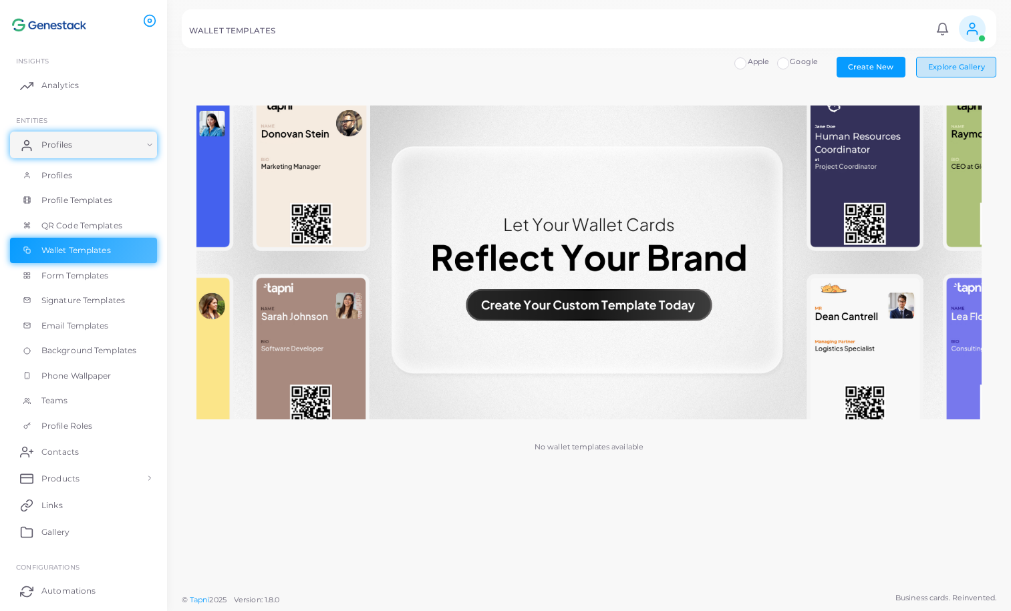
click at [948, 68] on span "Explore Gallery" at bounding box center [956, 66] width 57 height 9
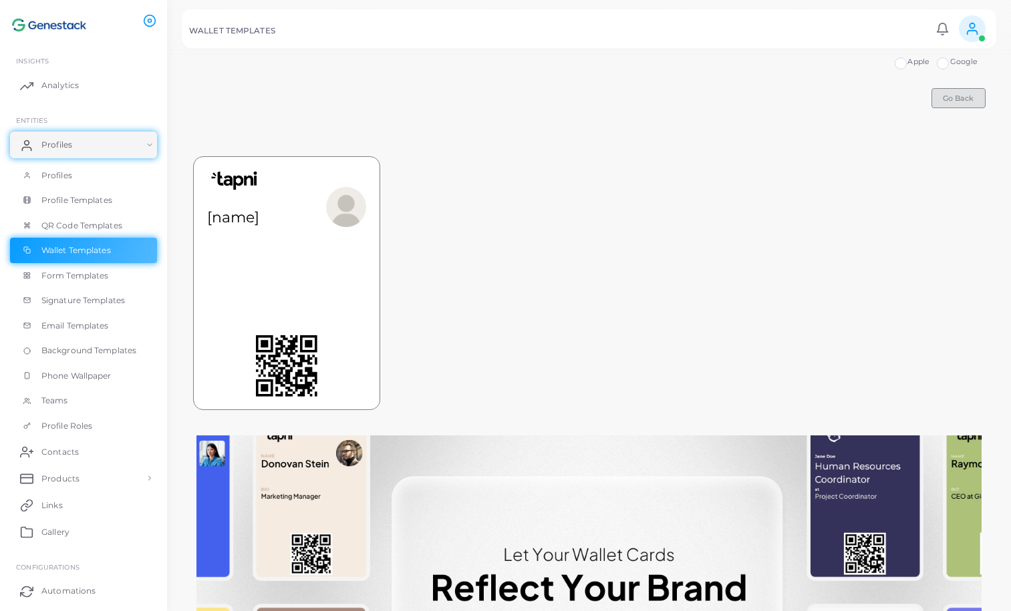
click at [965, 94] on span "Go Back" at bounding box center [957, 98] width 31 height 9
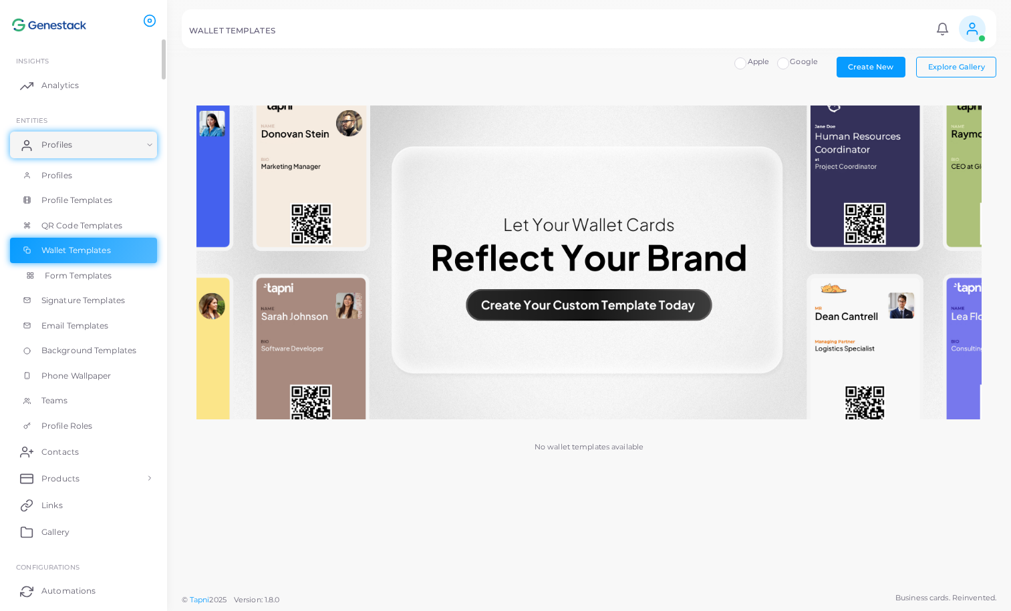
click at [117, 273] on link "Form Templates" at bounding box center [83, 275] width 147 height 25
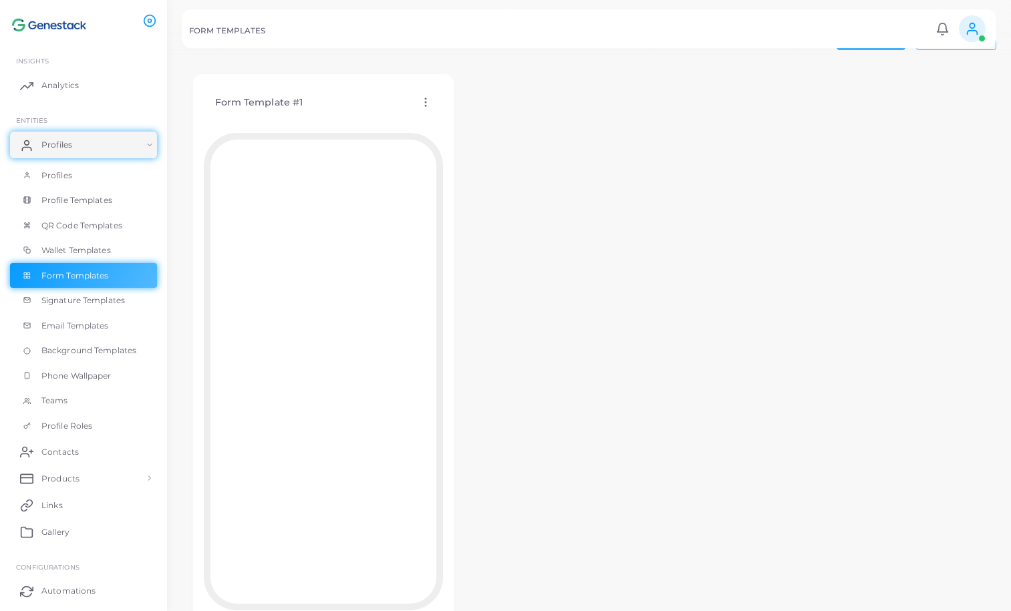
scroll to position [31, 0]
click at [131, 378] on link "Phone Wallpaper" at bounding box center [83, 375] width 147 height 25
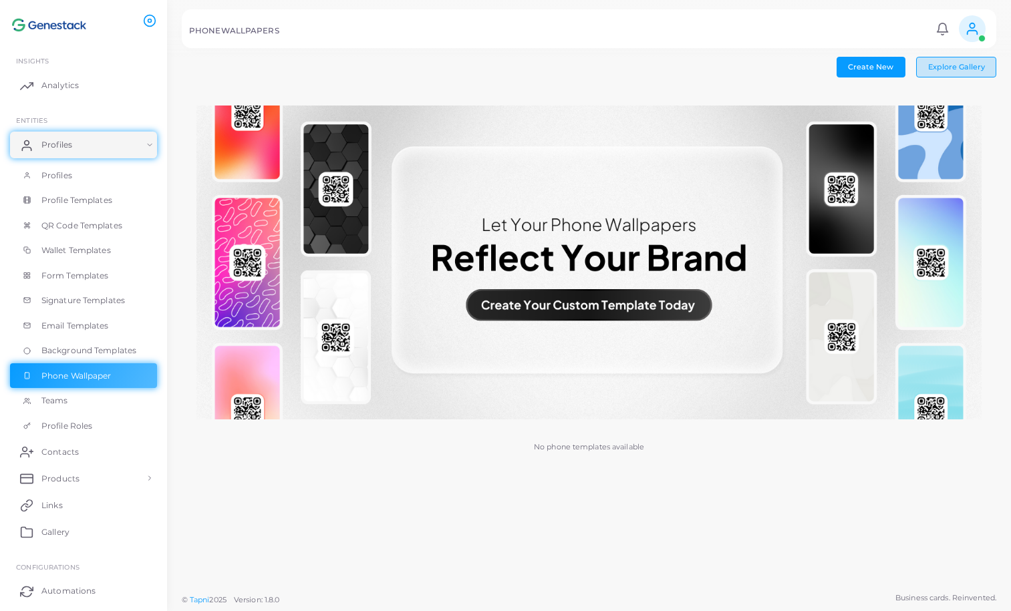
click at [967, 65] on span "Explore Gallery" at bounding box center [956, 66] width 57 height 9
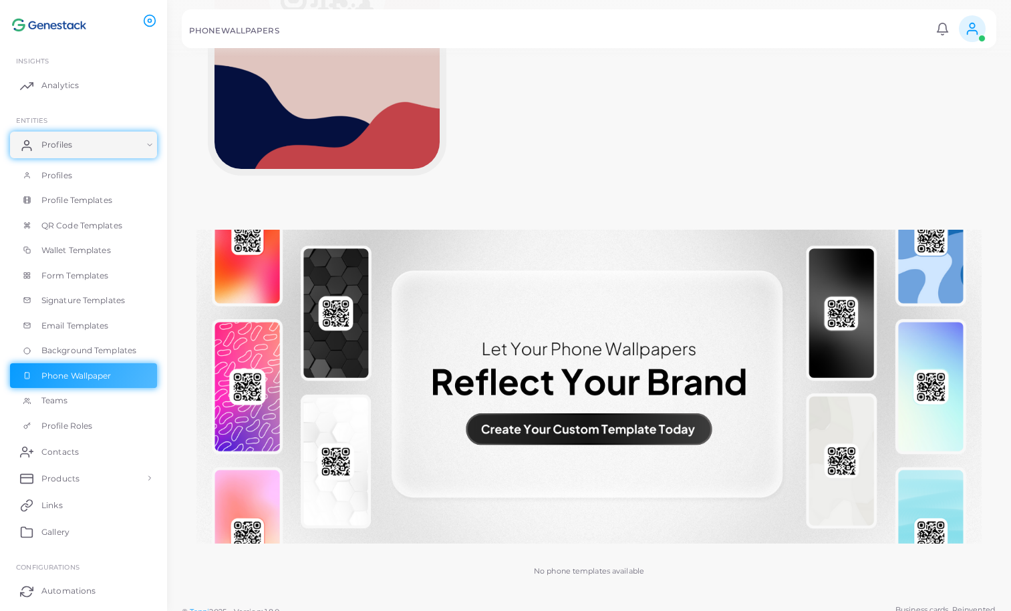
scroll to position [6689, 0]
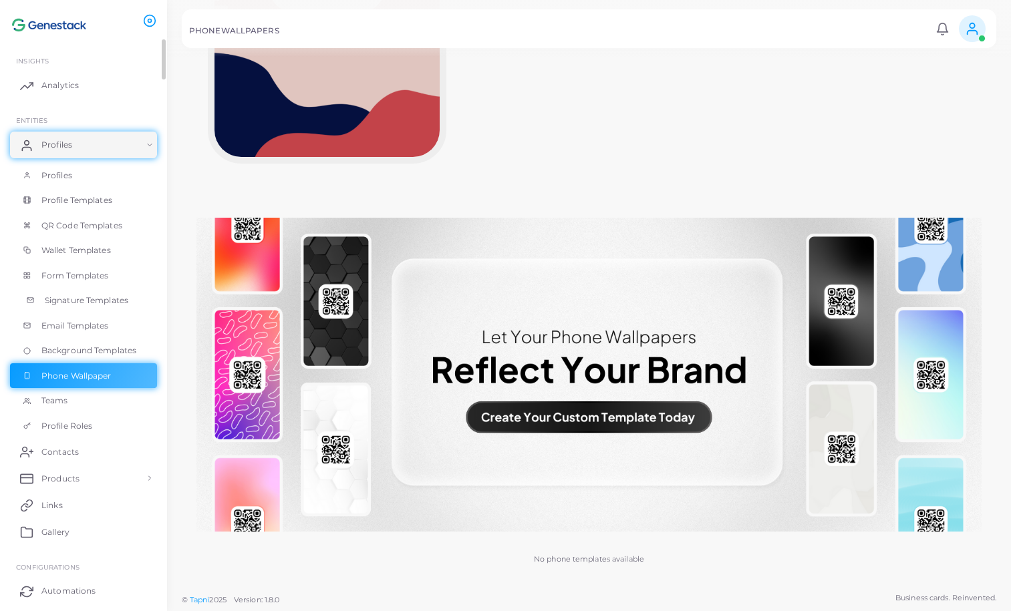
click at [100, 304] on span "Signature Templates" at bounding box center [86, 301] width 83 height 12
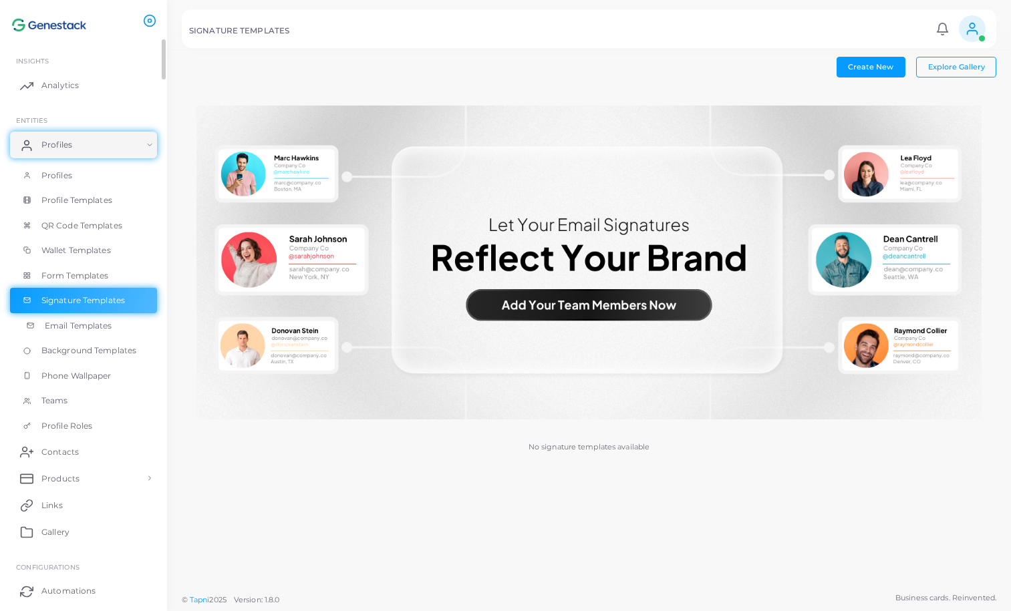
click at [110, 332] on link "Email Templates" at bounding box center [83, 325] width 147 height 25
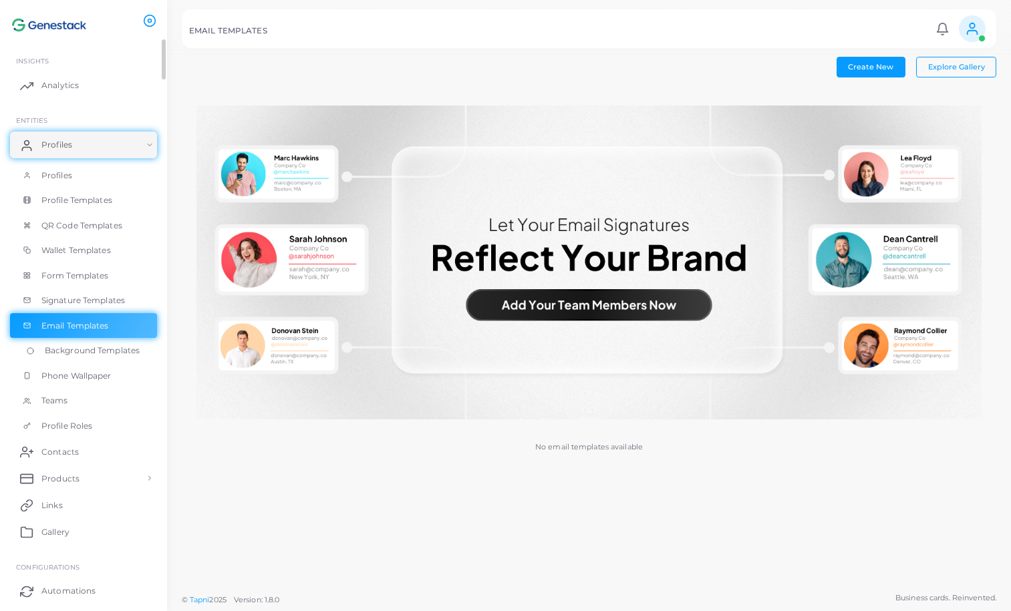
click at [114, 353] on span "Background Templates" at bounding box center [92, 351] width 95 height 12
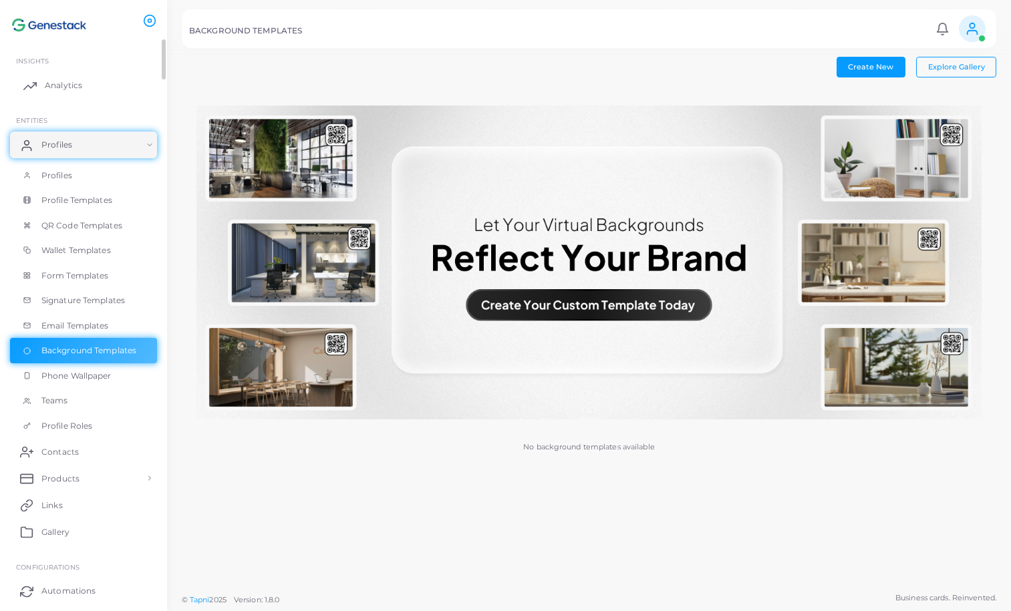
click at [108, 88] on link "Analytics" at bounding box center [83, 85] width 147 height 27
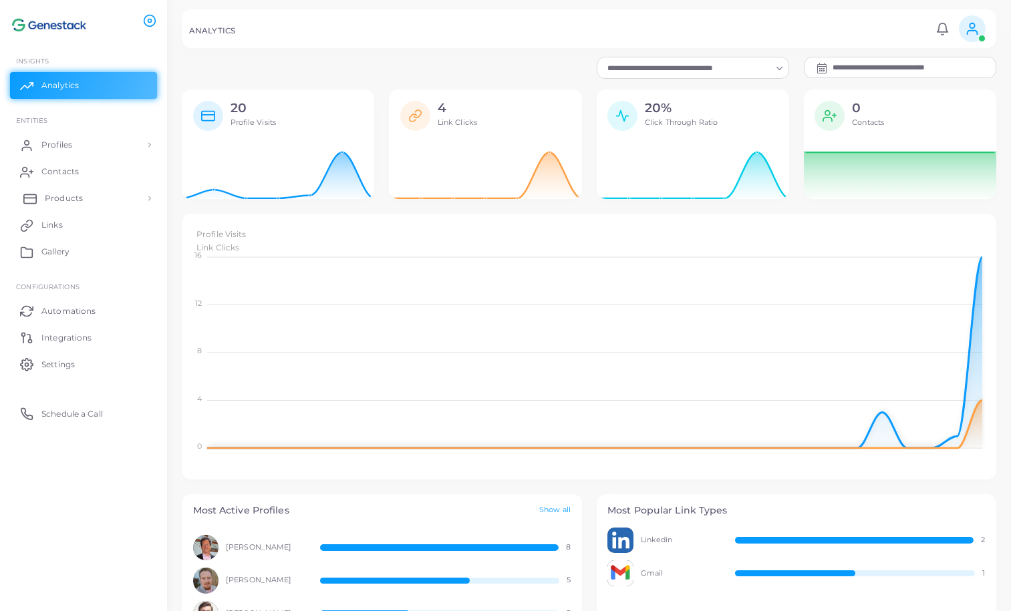
click at [94, 198] on link "Products" at bounding box center [83, 198] width 147 height 27
click at [94, 224] on link "Products" at bounding box center [83, 228] width 147 height 25
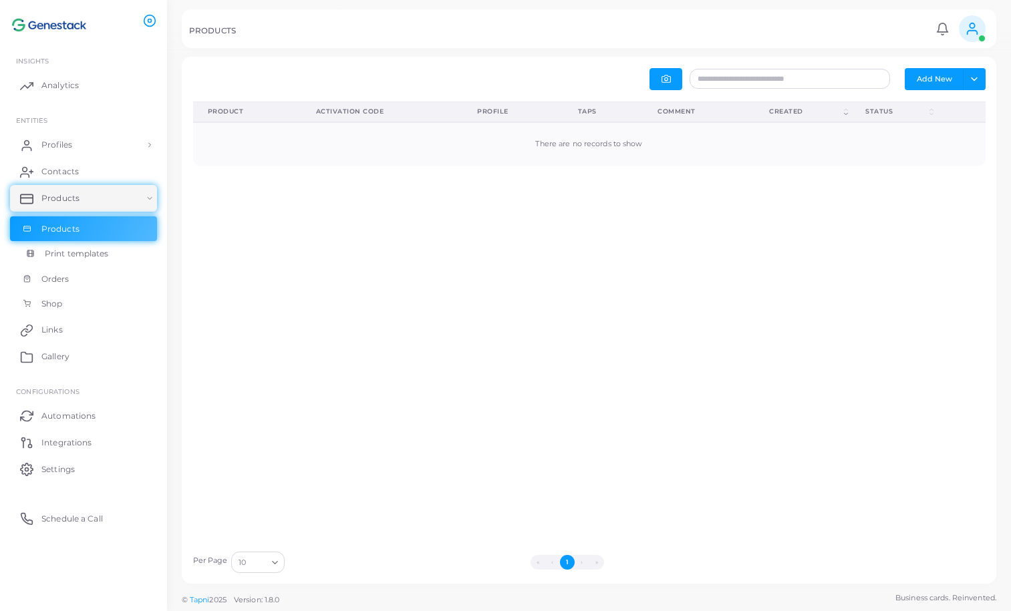
click at [103, 255] on span "Print templates" at bounding box center [77, 254] width 64 height 12
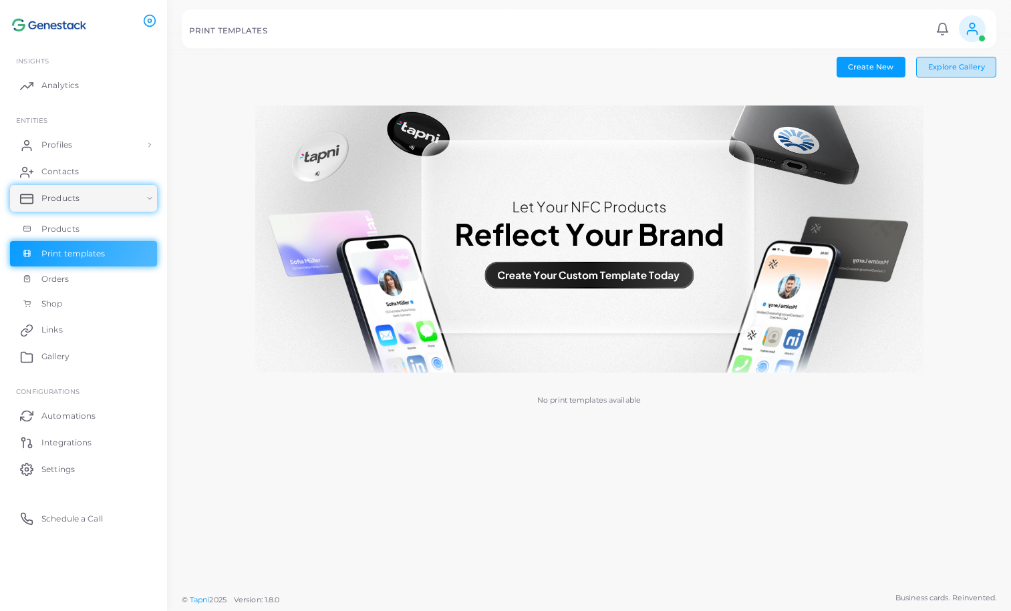
click at [954, 63] on span "Explore Gallery" at bounding box center [956, 66] width 57 height 9
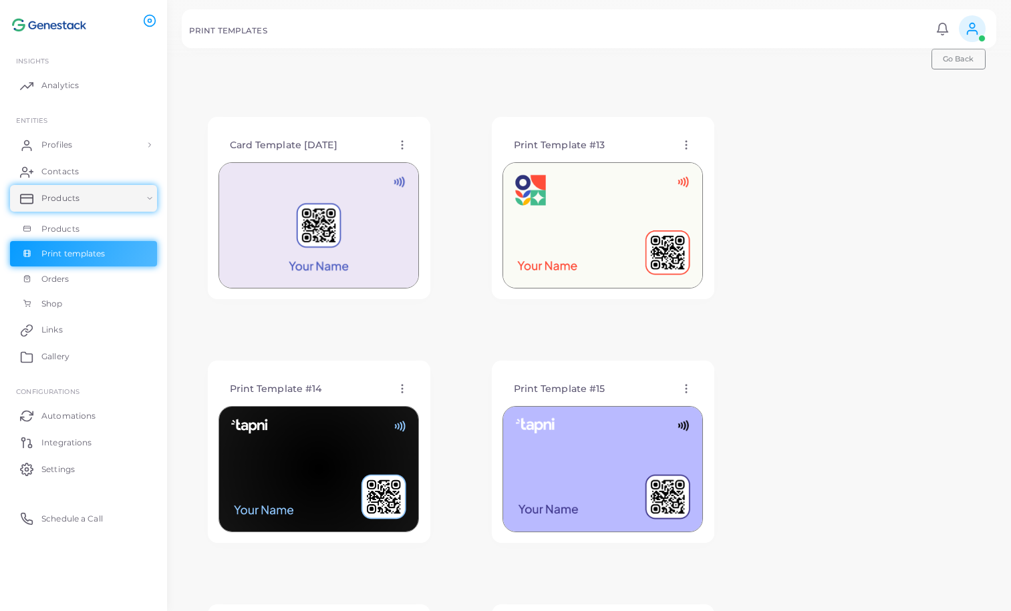
scroll to position [24, 0]
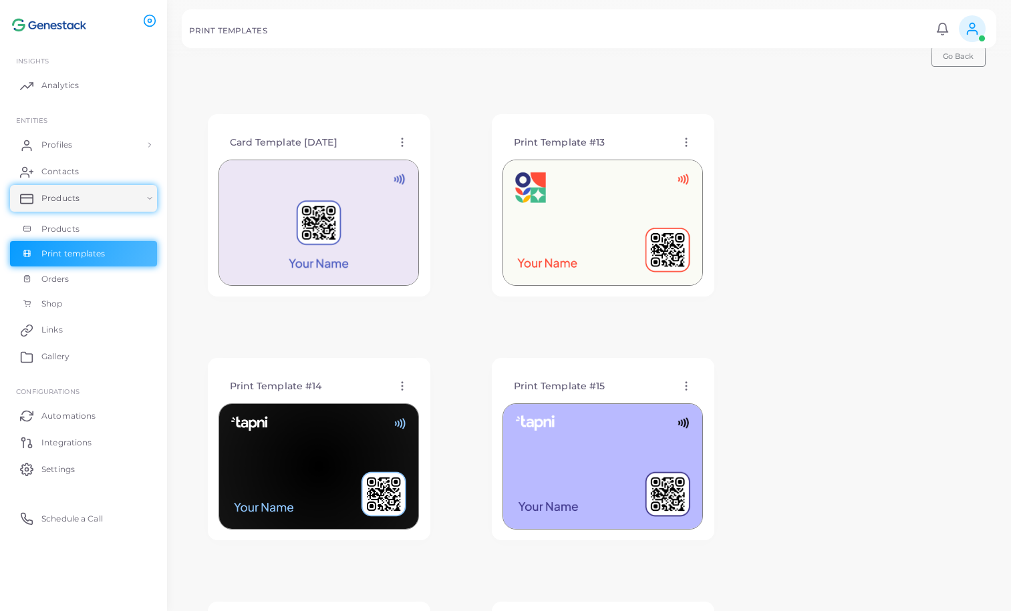
click at [347, 232] on img at bounding box center [318, 223] width 200 height 126
click at [335, 261] on img at bounding box center [318, 223] width 200 height 126
click at [401, 144] on icon at bounding box center [402, 142] width 12 height 12
click at [404, 137] on icon at bounding box center [402, 142] width 12 height 12
click at [399, 142] on icon at bounding box center [402, 142] width 12 height 12
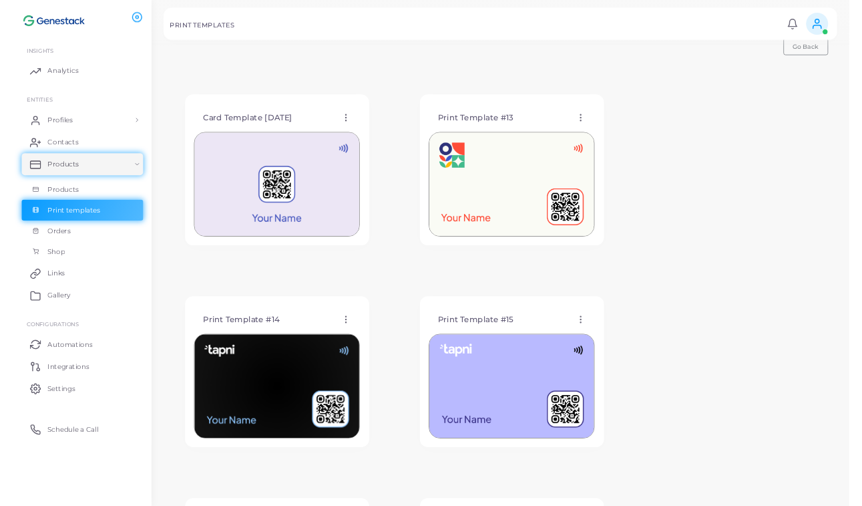
scroll to position [0, 0]
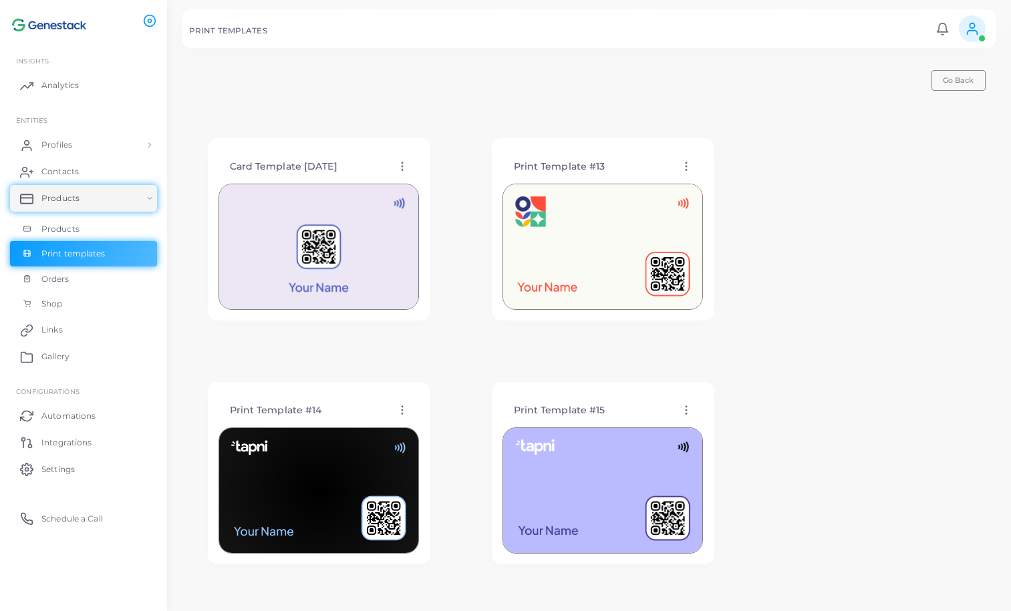
click at [382, 155] on div "Card Template [DATE]" at bounding box center [318, 167] width 200 height 34
click at [337, 168] on h4 "Card Template [DATE]" at bounding box center [284, 166] width 108 height 11
click at [356, 234] on img at bounding box center [318, 247] width 200 height 126
click at [967, 78] on span "Go Back" at bounding box center [957, 79] width 31 height 9
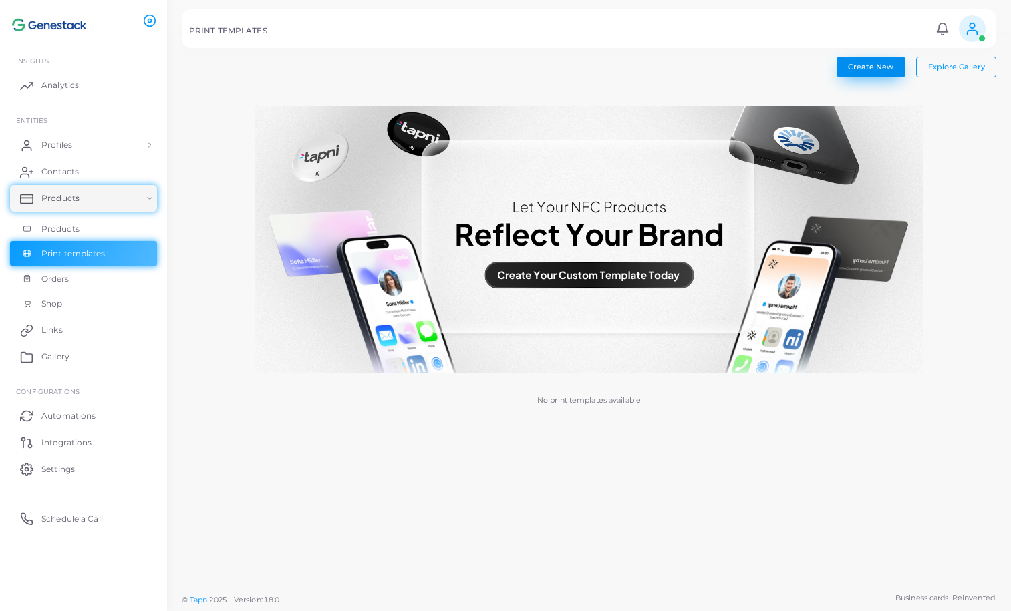
click at [888, 66] on span "Create New" at bounding box center [870, 66] width 45 height 9
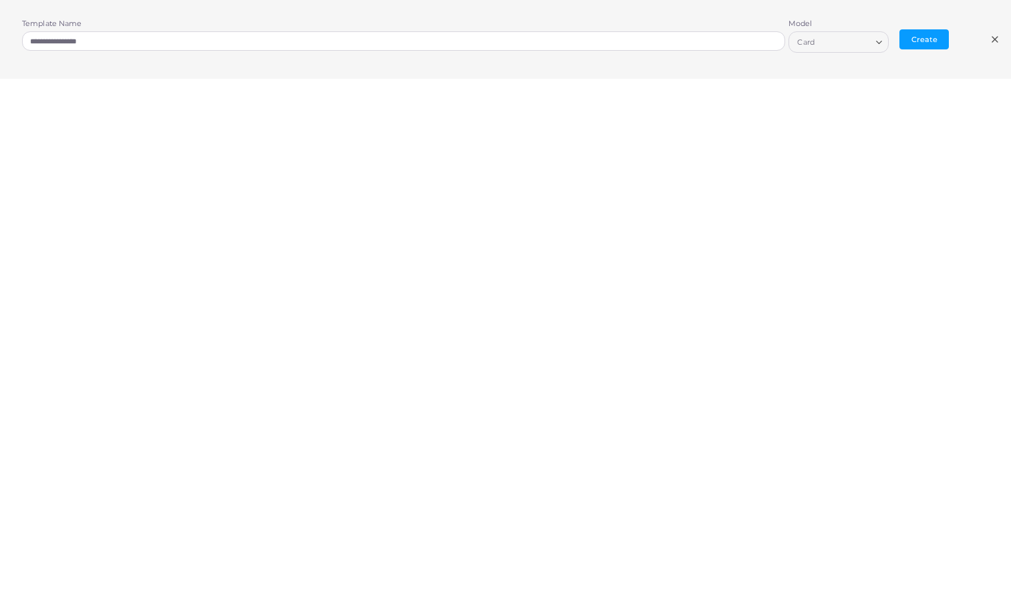
click at [994, 45] on div "**********" at bounding box center [505, 39] width 1011 height 79
click at [994, 41] on icon at bounding box center [994, 39] width 11 height 11
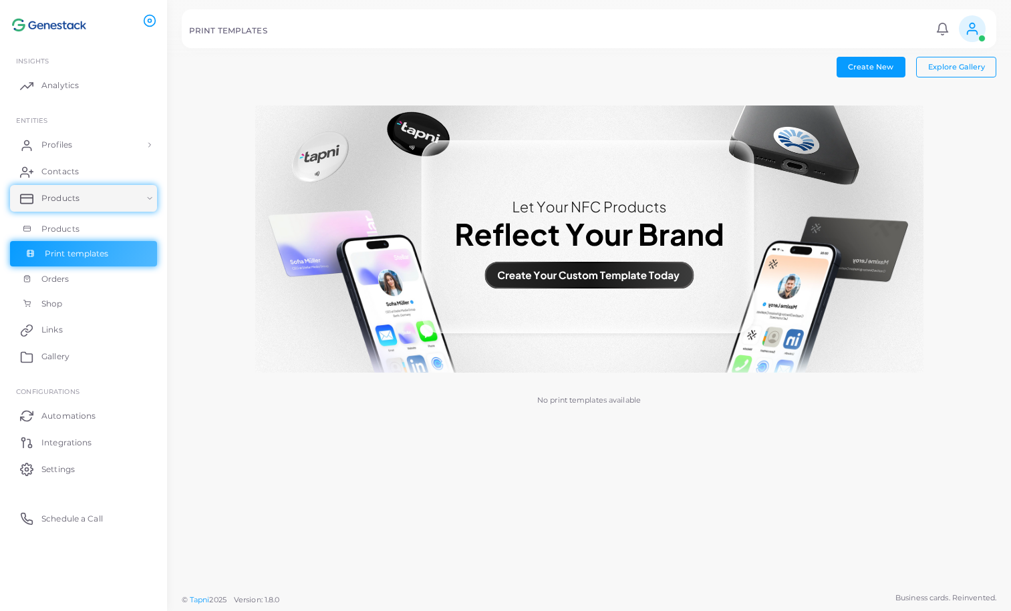
click at [118, 257] on link "Print templates" at bounding box center [83, 253] width 147 height 25
click at [890, 67] on span "Create New" at bounding box center [870, 66] width 45 height 9
